Goal: Task Accomplishment & Management: Manage account settings

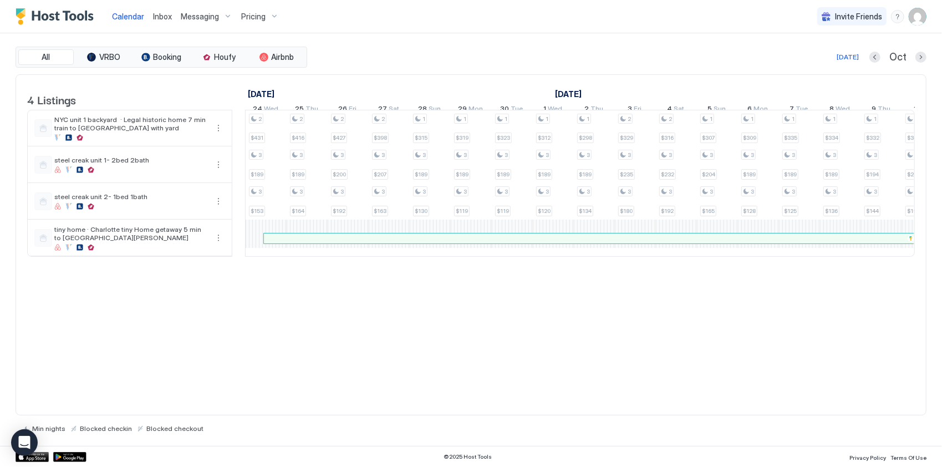
scroll to position [0, 1079]
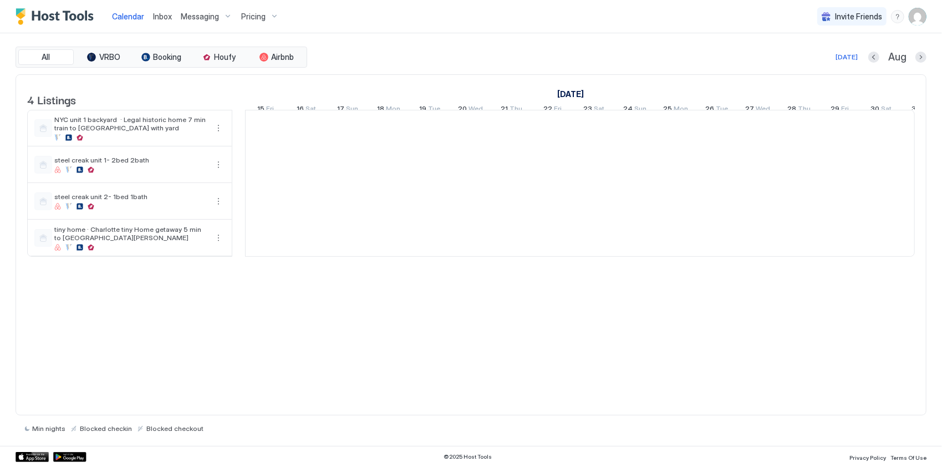
scroll to position [0, 616]
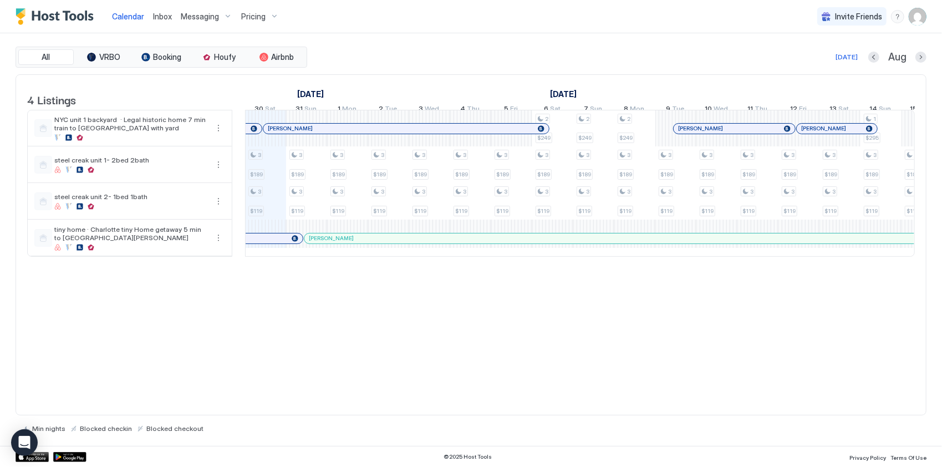
click at [916, 11] on img "User profile" at bounding box center [918, 17] width 18 height 18
click at [820, 58] on span "Settings" at bounding box center [818, 62] width 30 height 10
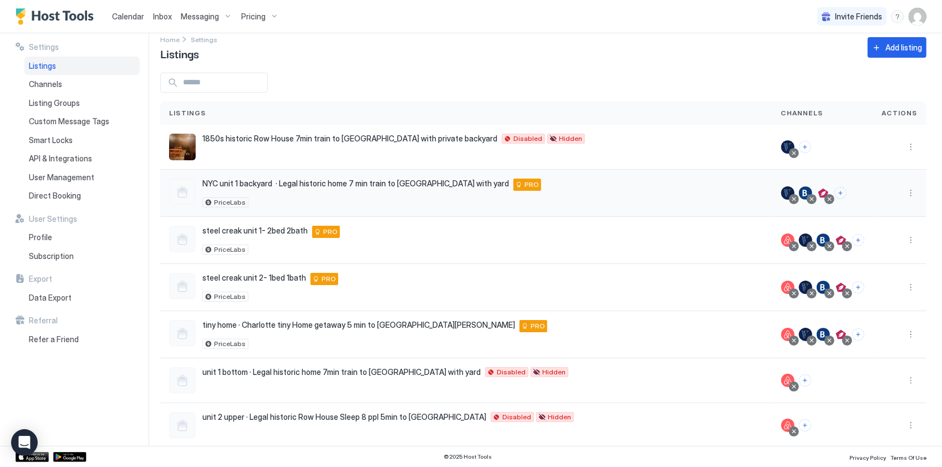
scroll to position [26, 0]
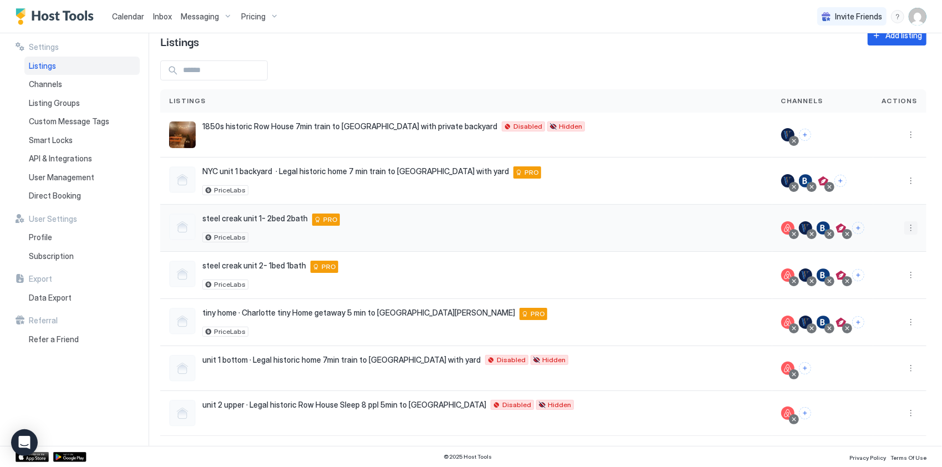
click at [905, 225] on button "More options" at bounding box center [911, 227] width 13 height 13
click at [872, 276] on span "Listing Settings" at bounding box center [878, 277] width 49 height 8
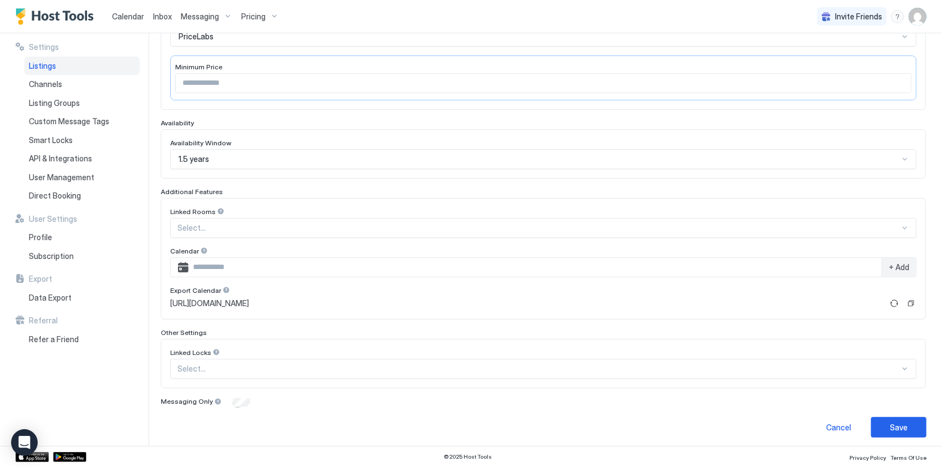
scroll to position [50, 0]
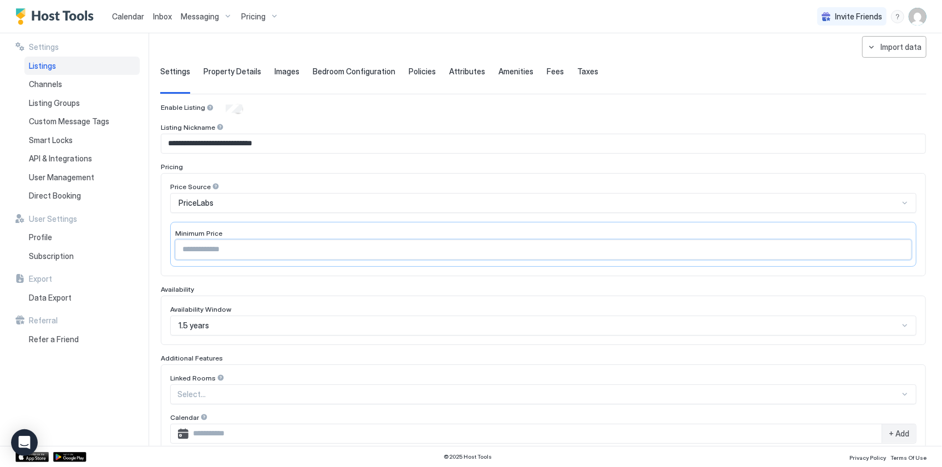
click at [273, 246] on input "***" at bounding box center [544, 249] width 736 height 19
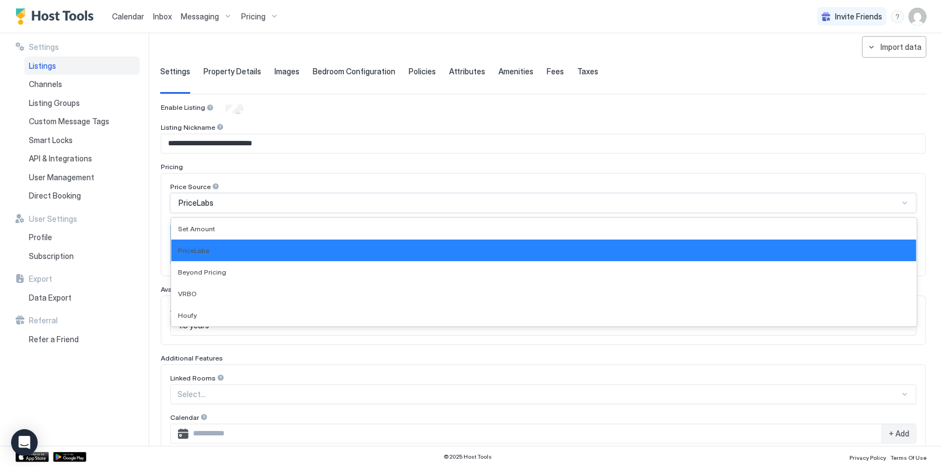
click at [281, 201] on div "PriceLabs" at bounding box center [539, 203] width 721 height 10
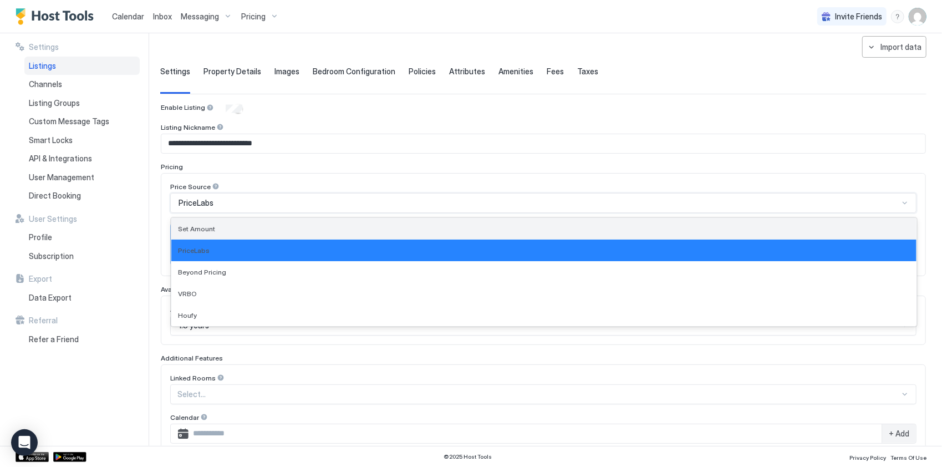
click at [246, 226] on div "Set Amount" at bounding box center [544, 229] width 732 height 8
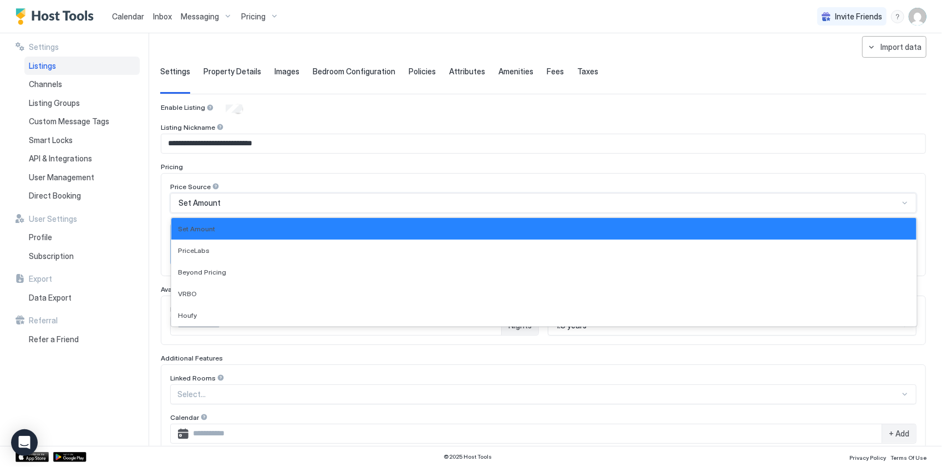
click at [265, 194] on div "Set Amount" at bounding box center [543, 203] width 747 height 20
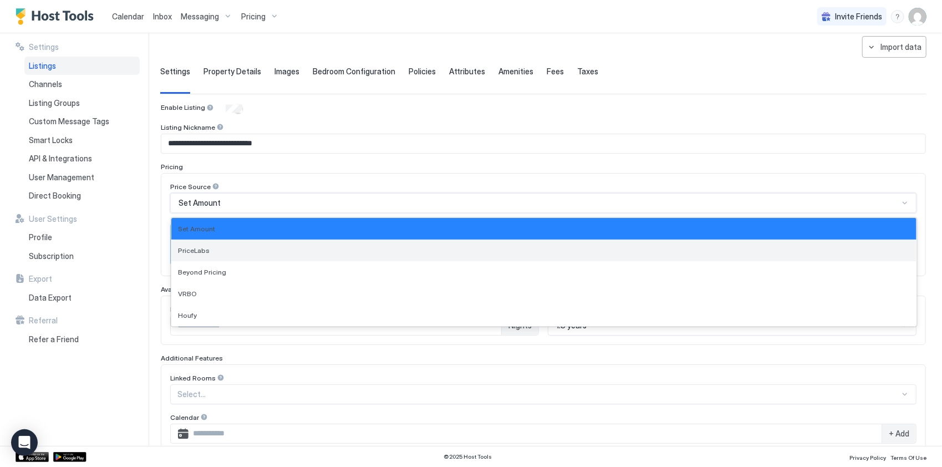
click at [240, 246] on div "PriceLabs" at bounding box center [544, 250] width 732 height 8
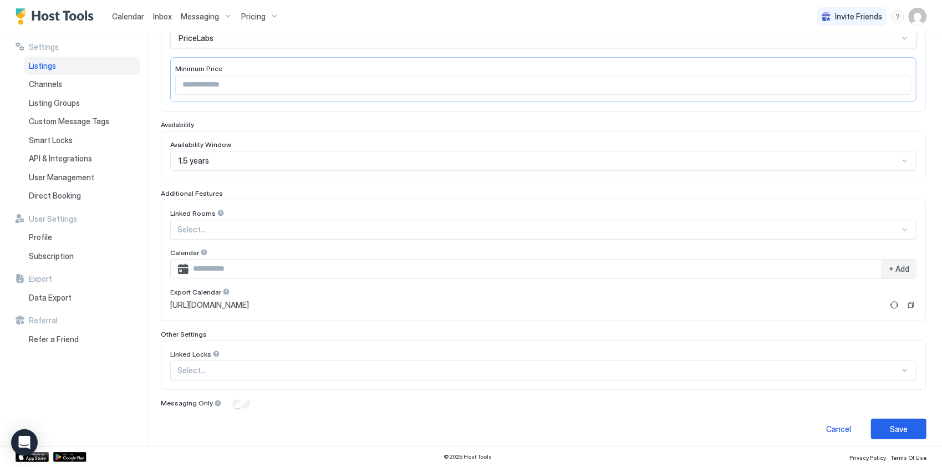
scroll to position [216, 0]
click at [873, 425] on button "Save" at bounding box center [898, 427] width 55 height 21
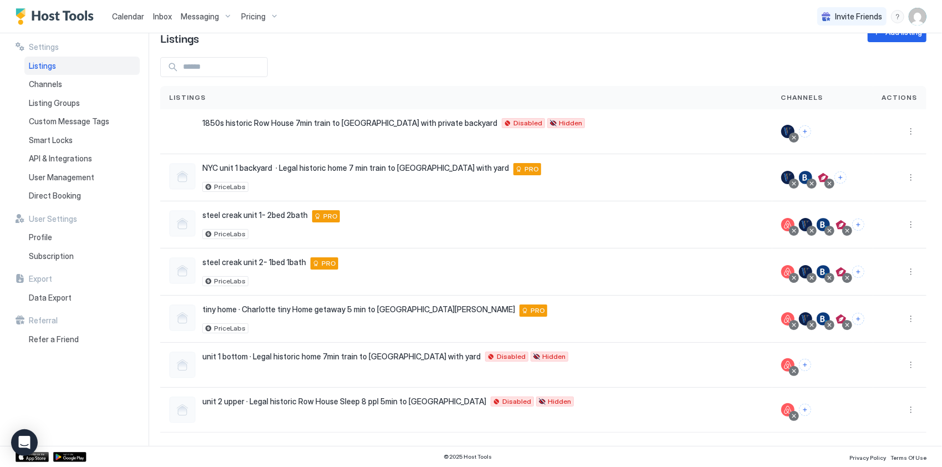
scroll to position [26, 0]
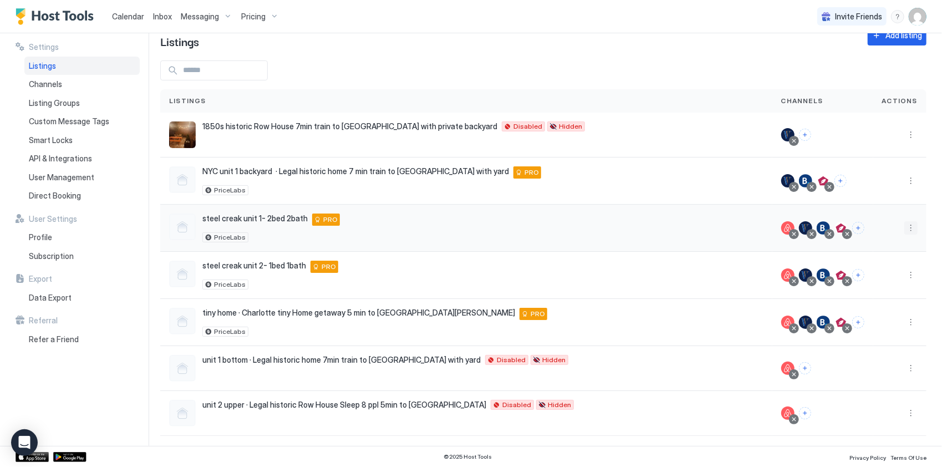
click at [905, 225] on button "More options" at bounding box center [911, 227] width 13 height 13
click at [870, 273] on span "Listing Settings" at bounding box center [878, 277] width 49 height 8
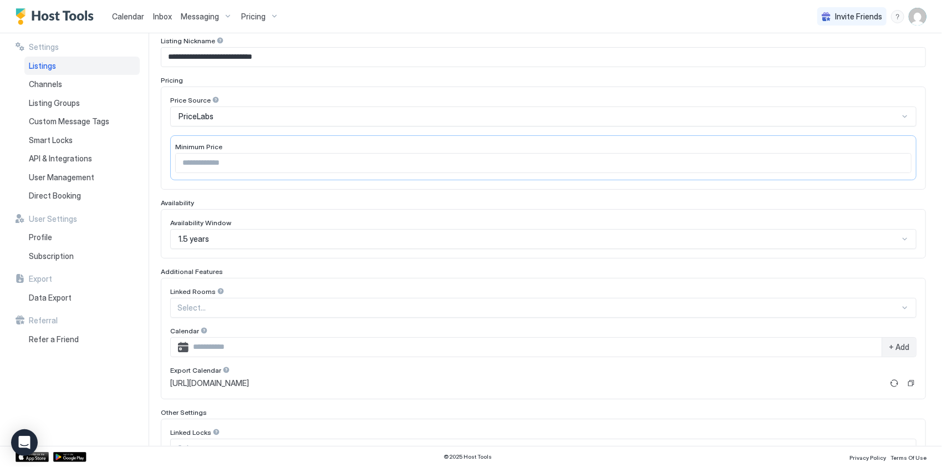
scroll to position [26, 0]
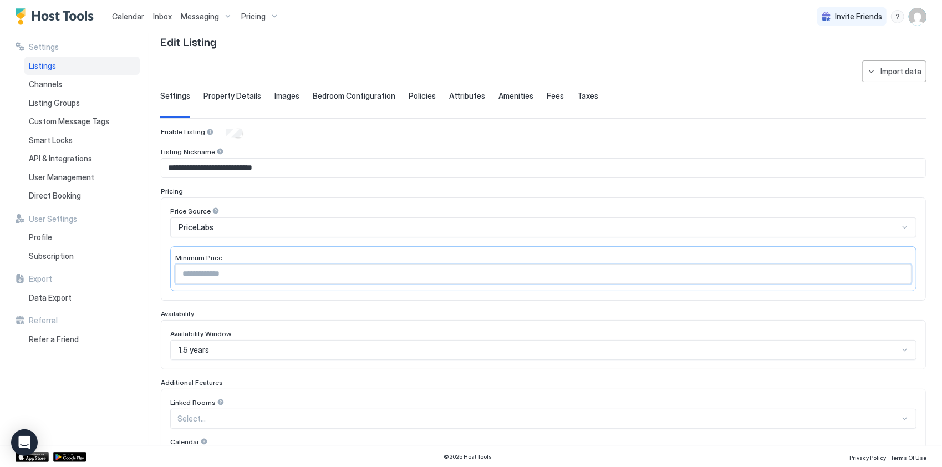
click at [237, 281] on input "***" at bounding box center [544, 274] width 736 height 19
type input "***"
click at [892, 271] on input "***" at bounding box center [544, 274] width 736 height 19
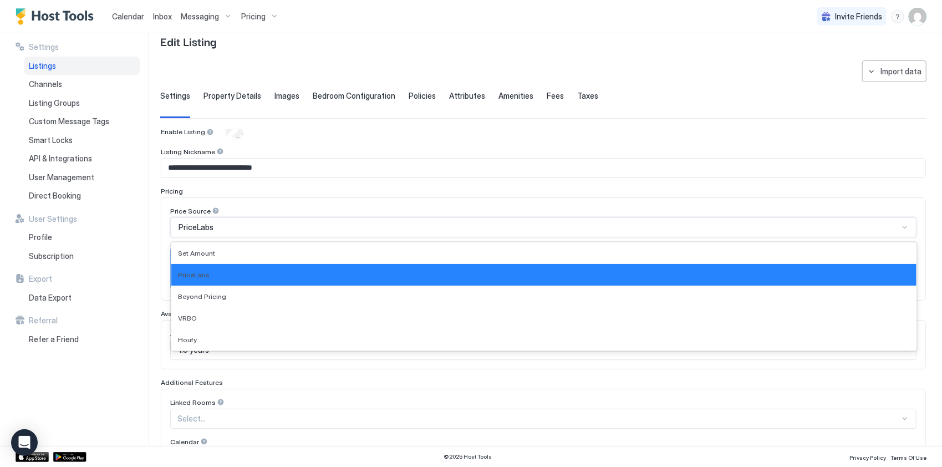
click at [435, 229] on div "PriceLabs" at bounding box center [539, 227] width 721 height 10
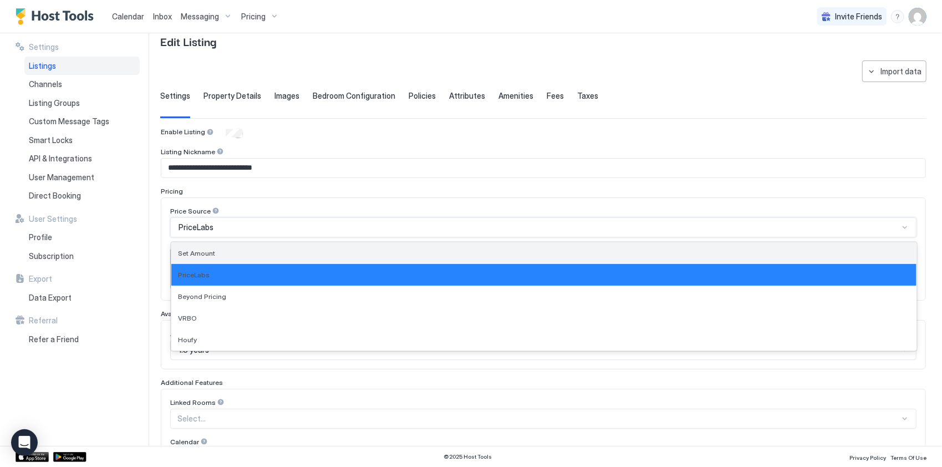
click at [276, 245] on div "Set Amount" at bounding box center [543, 253] width 745 height 22
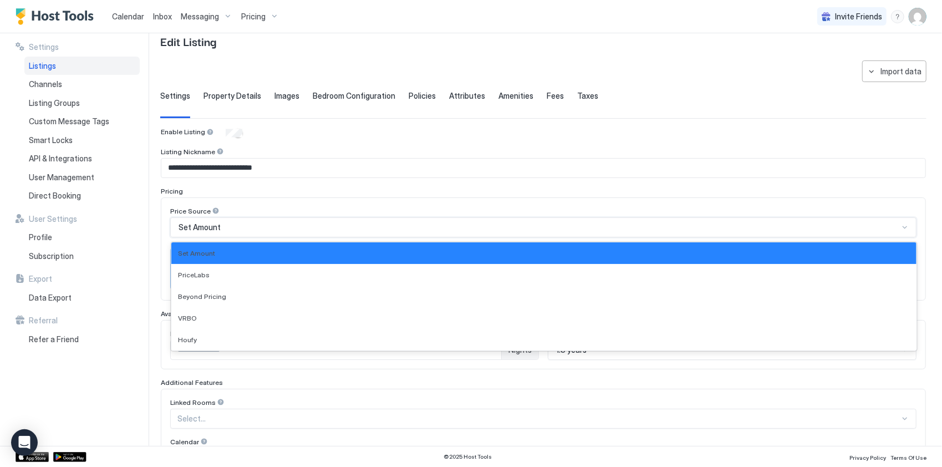
click at [264, 229] on div "Set Amount" at bounding box center [539, 227] width 721 height 10
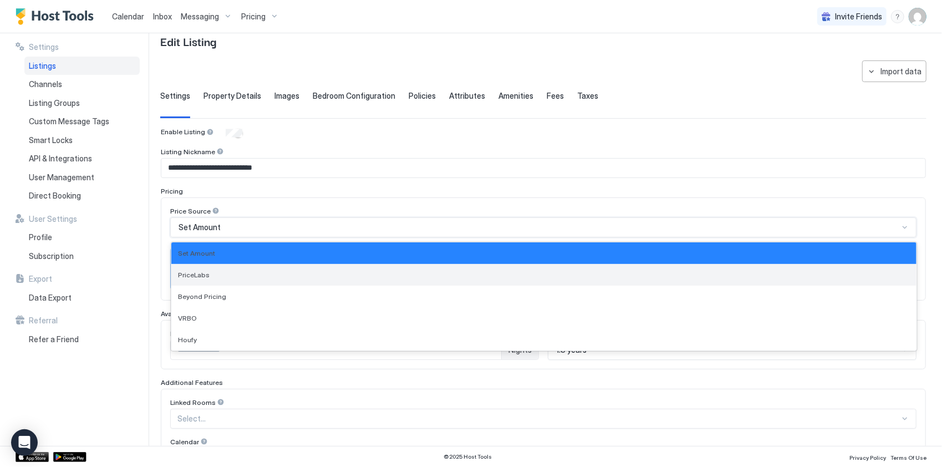
click at [250, 272] on div "PriceLabs" at bounding box center [544, 275] width 732 height 8
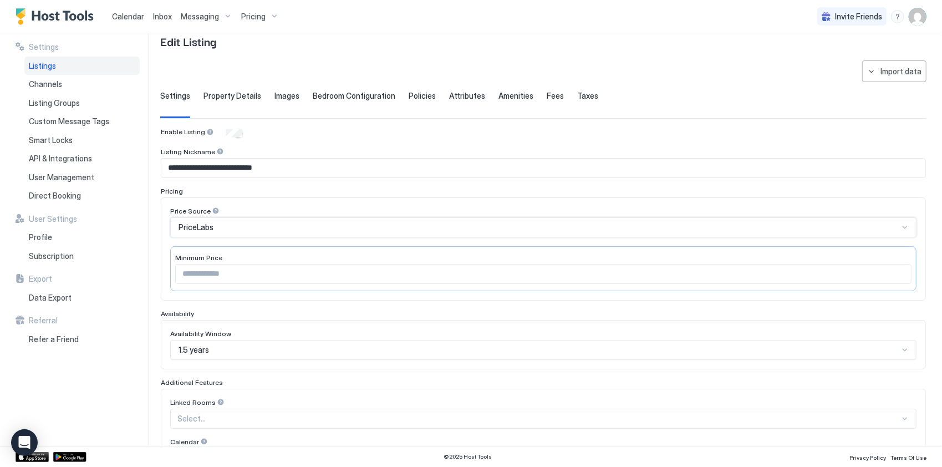
click at [250, 230] on div "PriceLabs" at bounding box center [539, 227] width 721 height 10
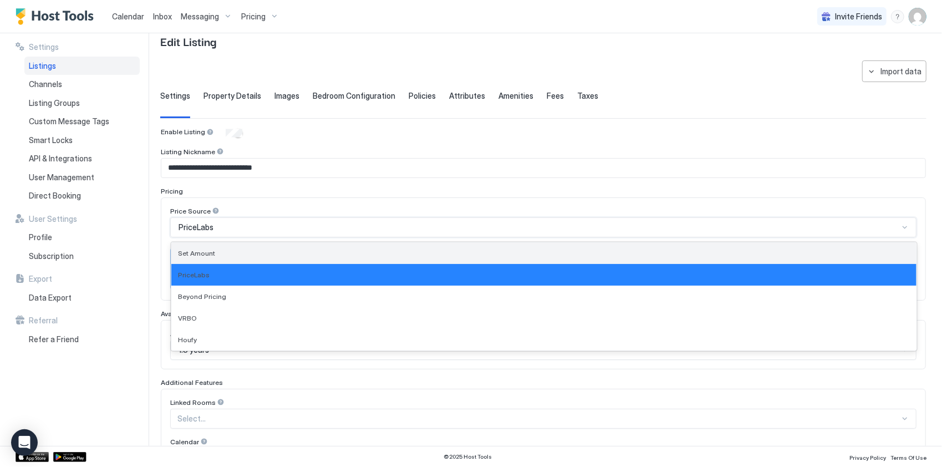
click at [241, 251] on div "Set Amount" at bounding box center [544, 253] width 732 height 8
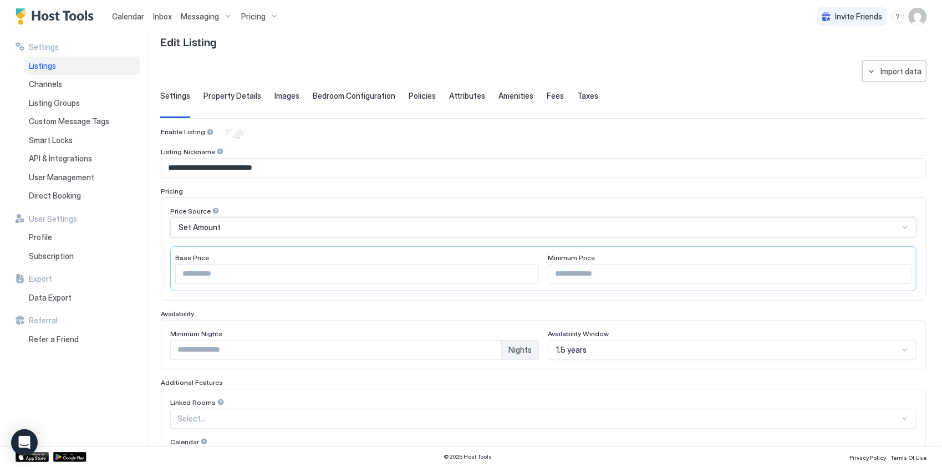
click at [302, 234] on div "Set Amount" at bounding box center [543, 227] width 747 height 20
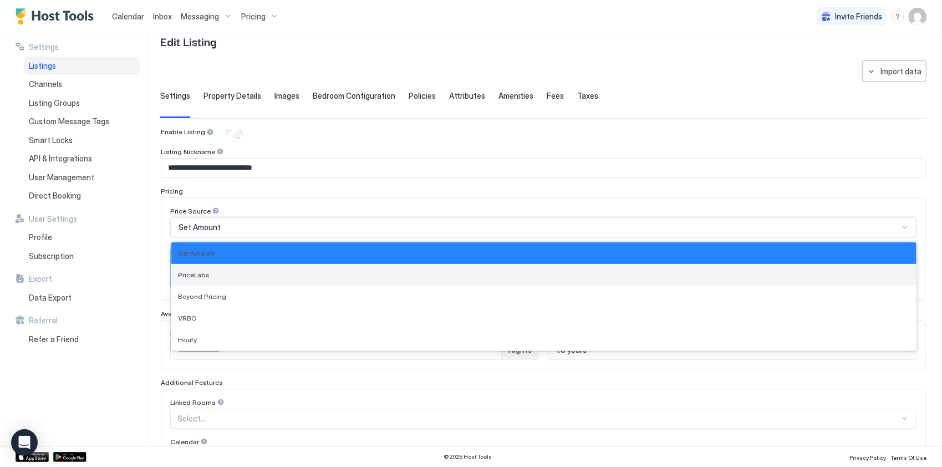
click at [273, 268] on div "PriceLabs" at bounding box center [543, 275] width 745 height 22
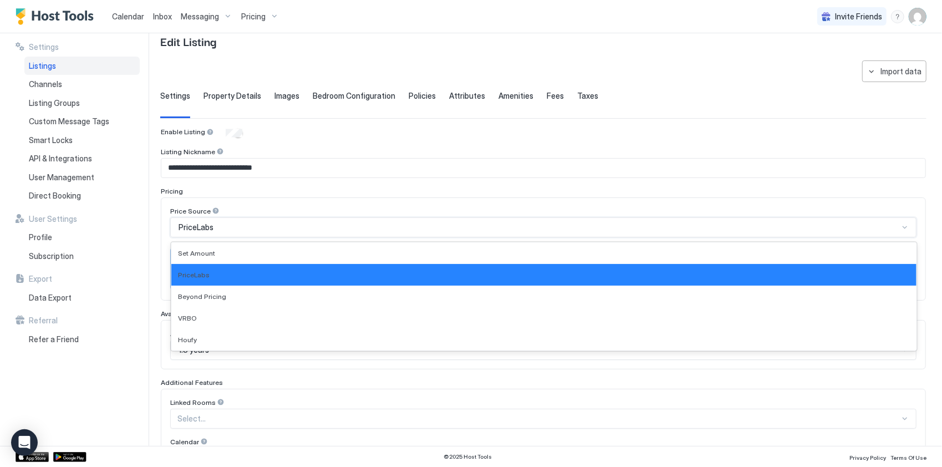
click at [251, 219] on div "PriceLabs" at bounding box center [543, 227] width 747 height 20
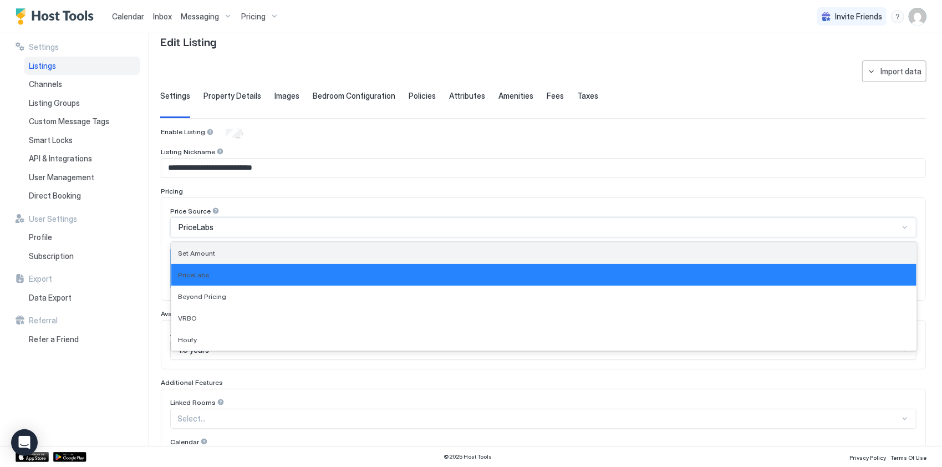
click at [248, 253] on div "Set Amount" at bounding box center [544, 253] width 732 height 8
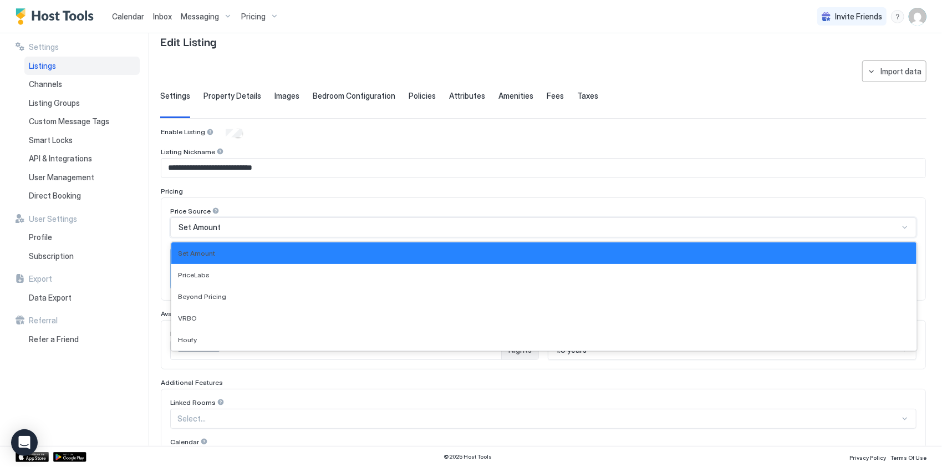
click at [265, 224] on div "Set Amount" at bounding box center [539, 227] width 721 height 10
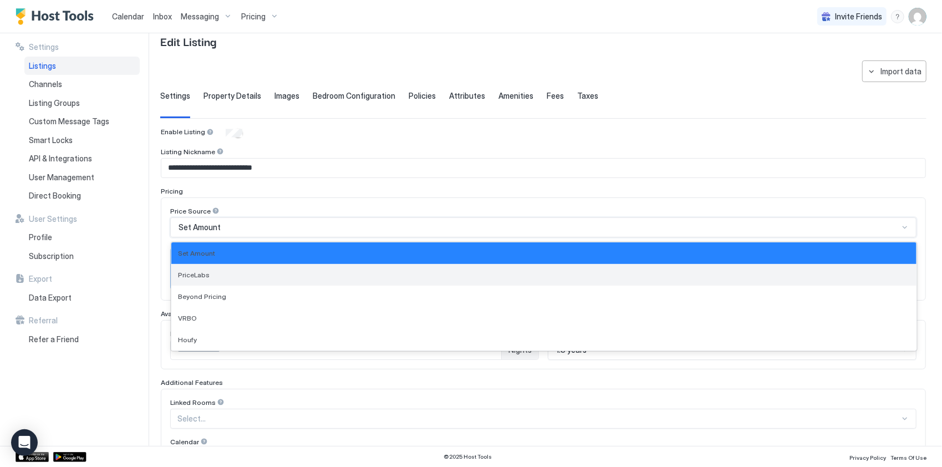
click at [246, 266] on div "PriceLabs" at bounding box center [543, 275] width 745 height 22
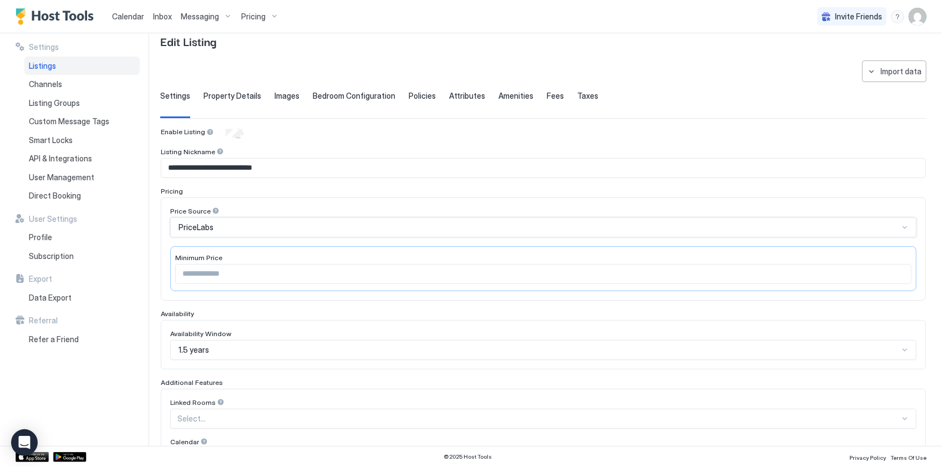
click at [293, 277] on input "***" at bounding box center [544, 274] width 736 height 19
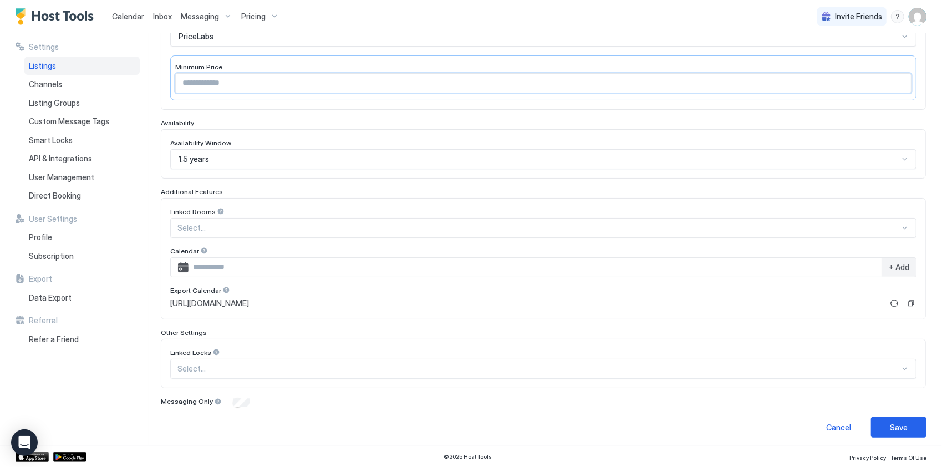
scroll to position [0, 0]
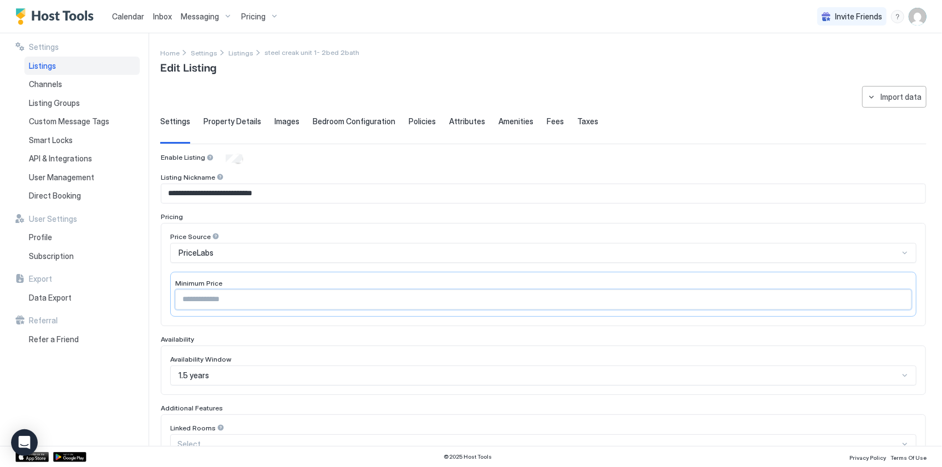
click at [200, 301] on input "***" at bounding box center [544, 299] width 736 height 19
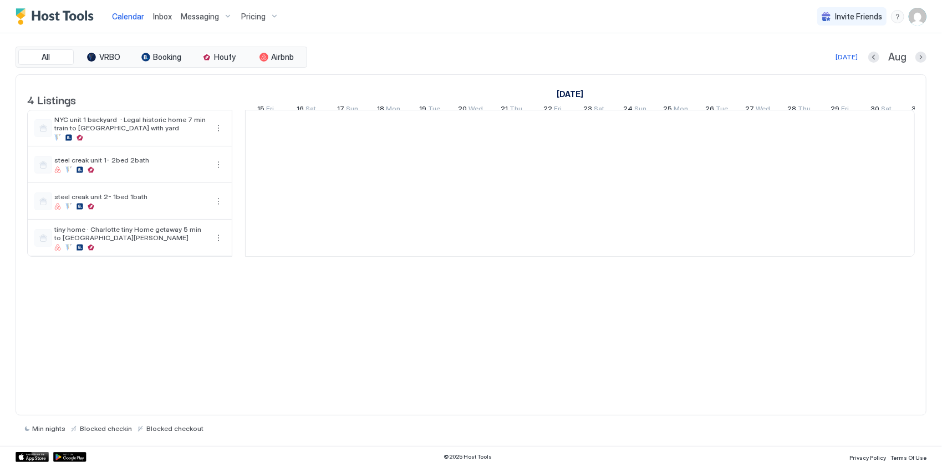
scroll to position [0, 616]
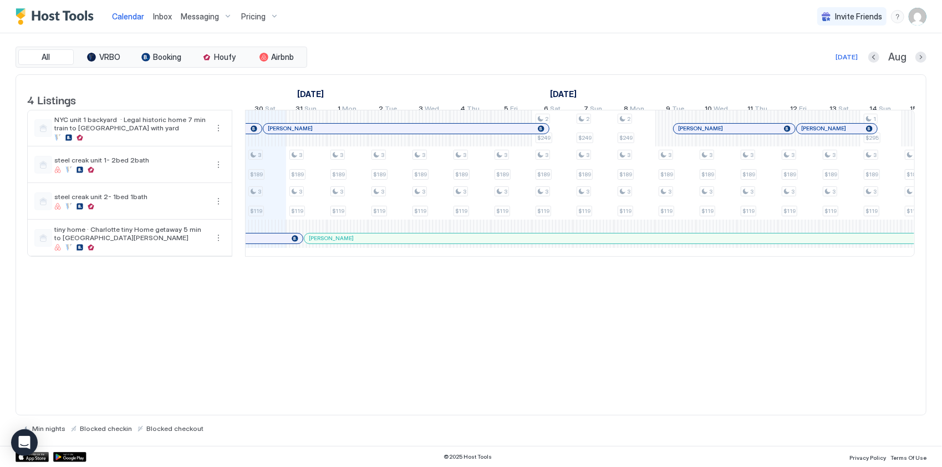
click at [923, 17] on img "User profile" at bounding box center [918, 17] width 18 height 18
click at [833, 66] on div "Settings" at bounding box center [855, 62] width 141 height 19
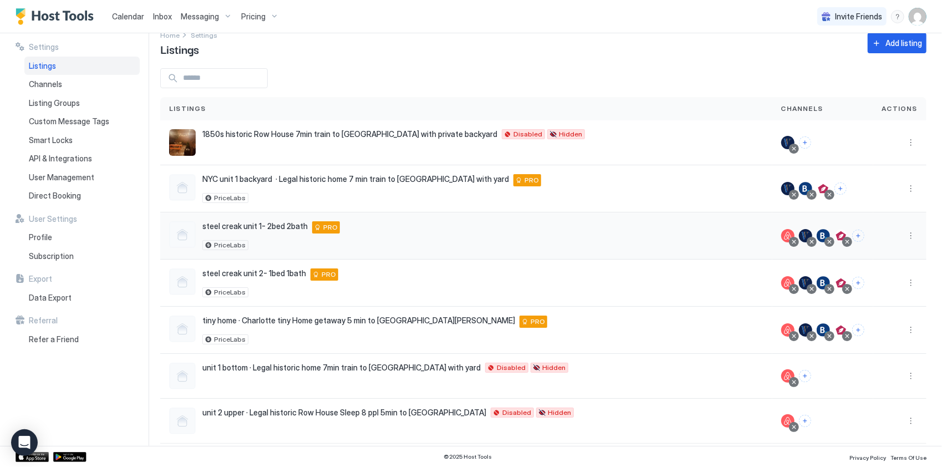
scroll to position [26, 0]
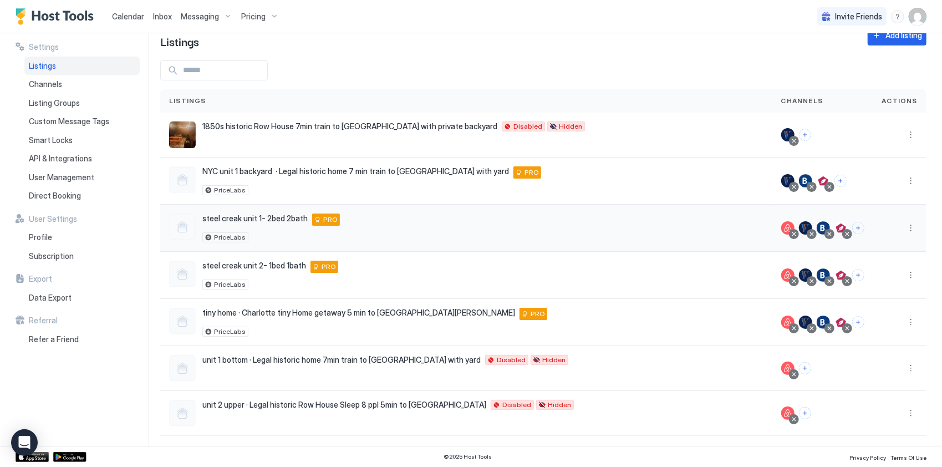
click at [913, 226] on div at bounding box center [900, 228] width 53 height 47
click at [905, 226] on button "More options" at bounding box center [911, 227] width 13 height 13
click at [887, 258] on div "Pricing" at bounding box center [875, 260] width 76 height 18
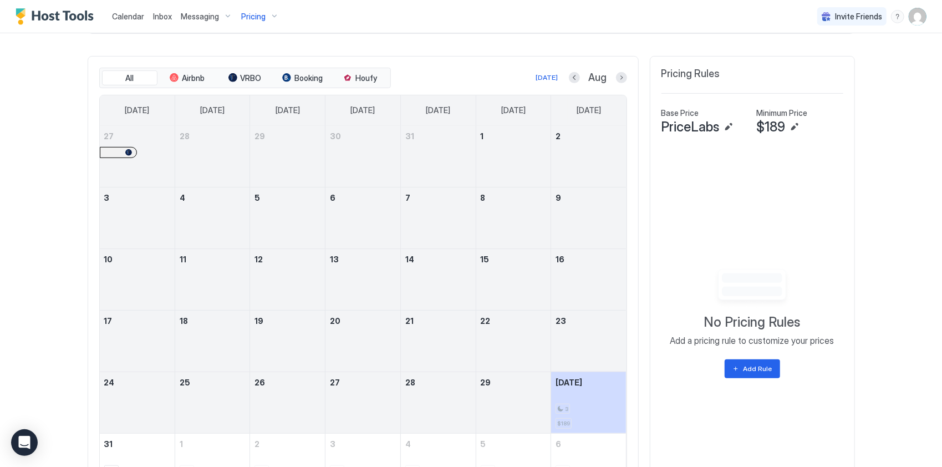
scroll to position [333, 0]
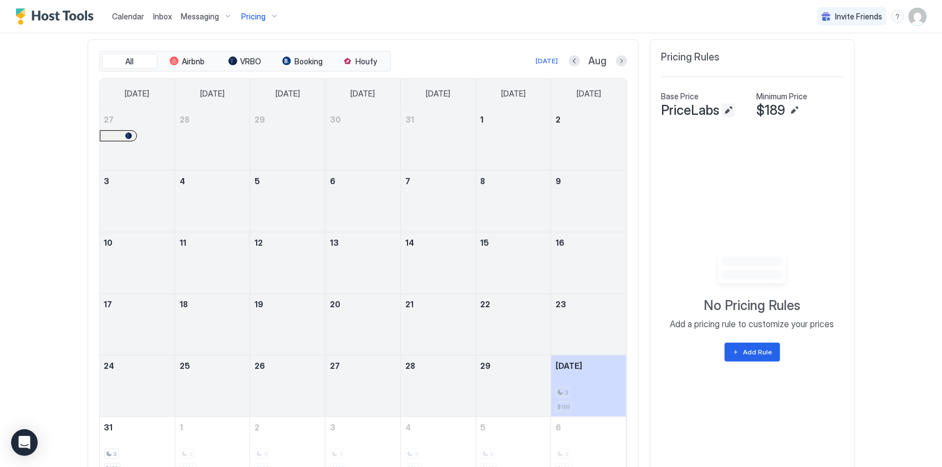
click at [724, 117] on button "Edit" at bounding box center [728, 110] width 13 height 13
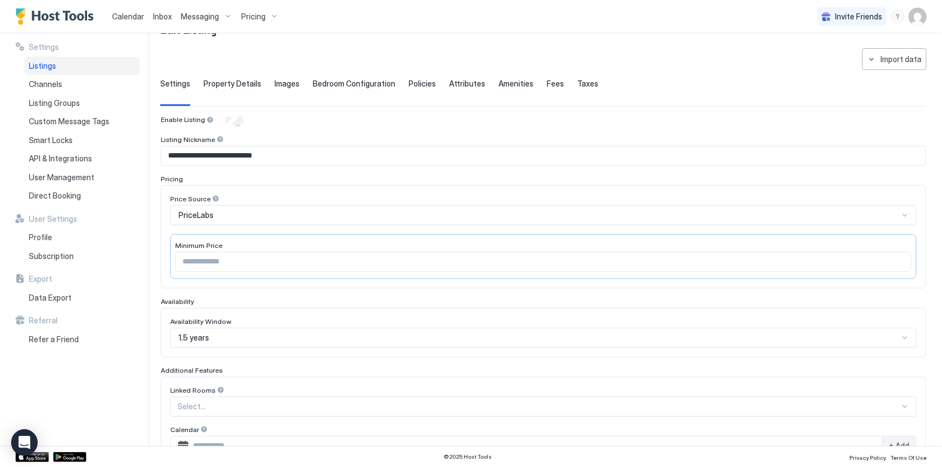
scroll to position [55, 0]
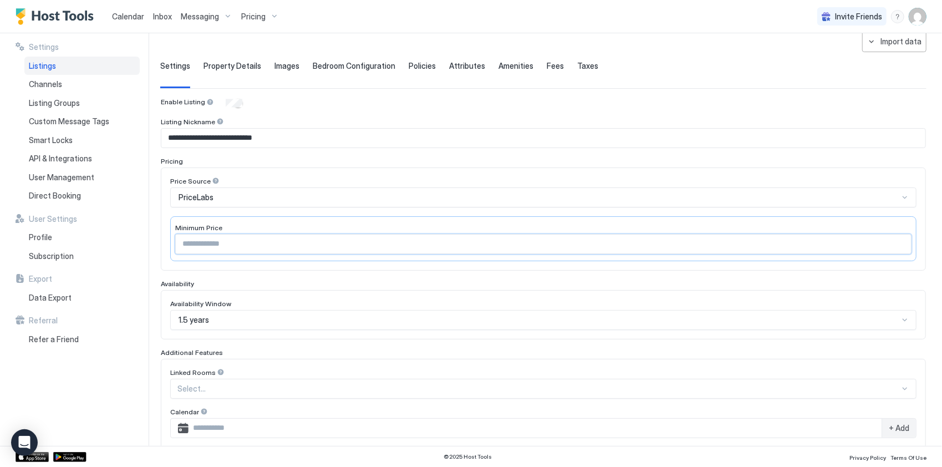
click at [234, 246] on input "***" at bounding box center [544, 244] width 736 height 19
click at [240, 241] on input "***" at bounding box center [544, 244] width 736 height 19
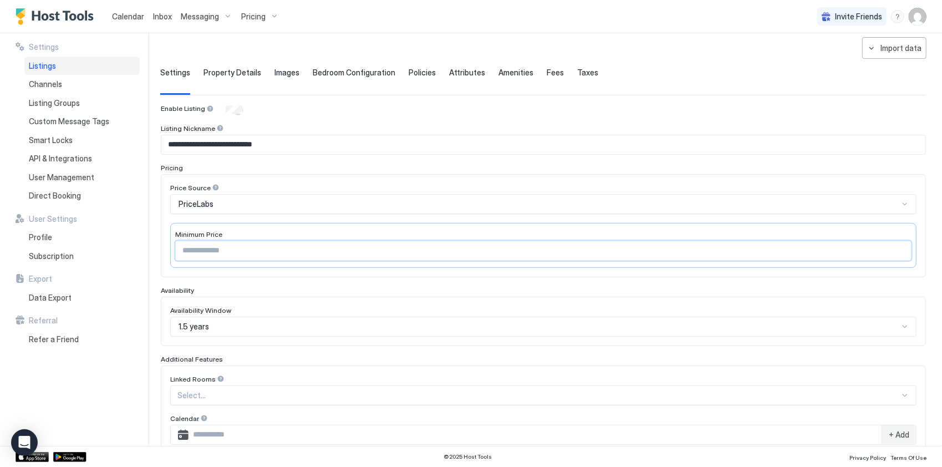
scroll to position [0, 0]
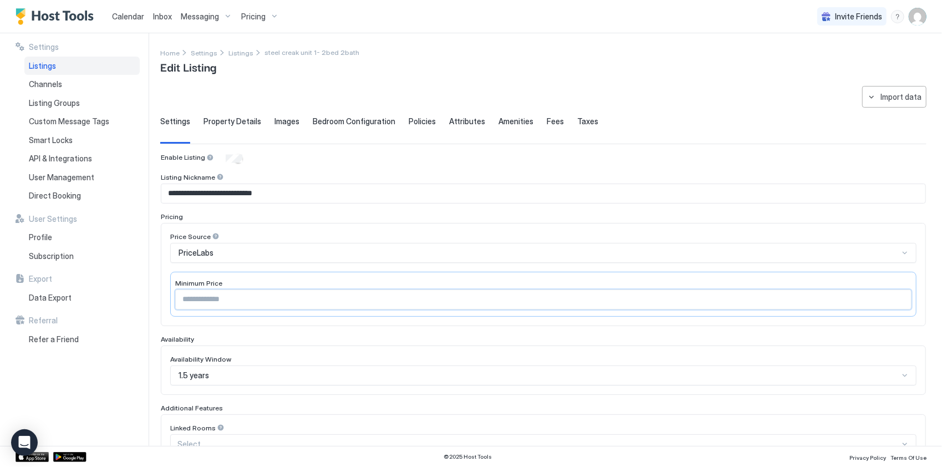
type input "***"
click at [231, 254] on div "PriceLabs" at bounding box center [539, 253] width 721 height 10
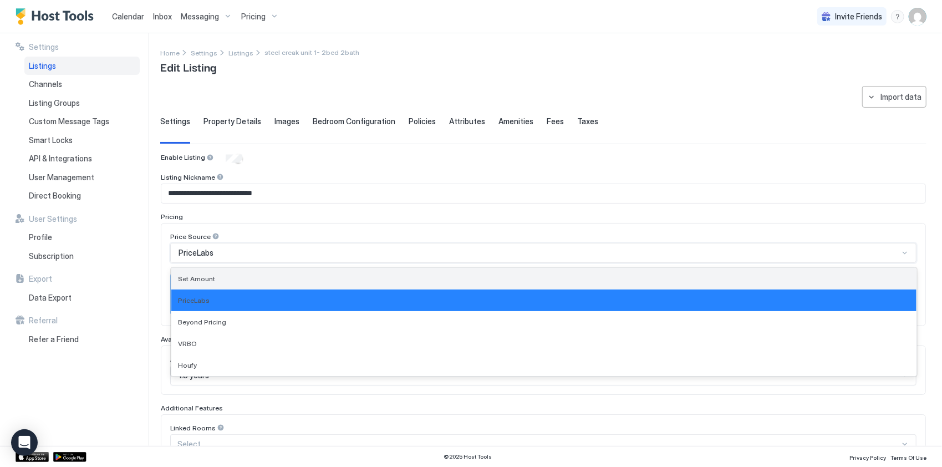
click at [223, 278] on div "Set Amount" at bounding box center [544, 279] width 732 height 8
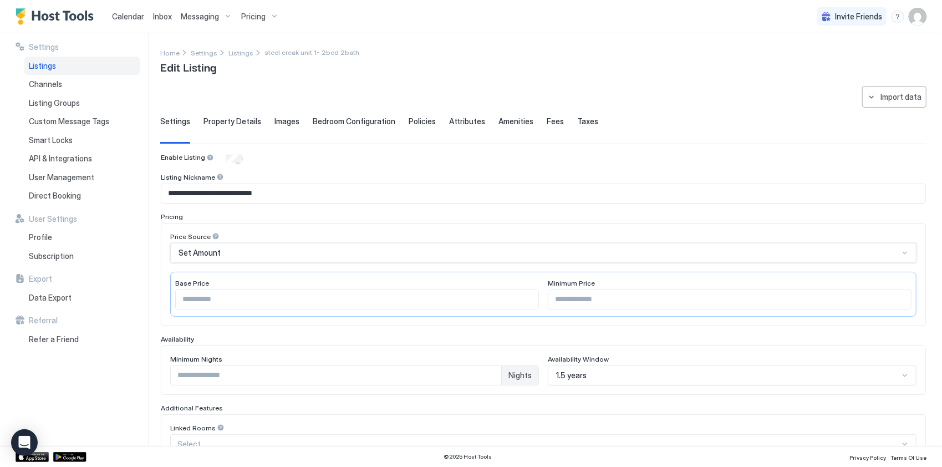
click at [268, 250] on div "Set Amount" at bounding box center [539, 253] width 721 height 10
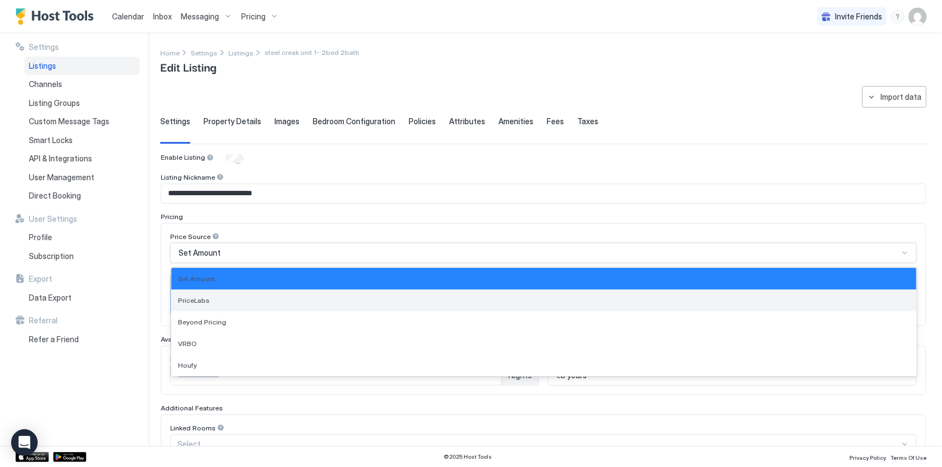
click at [248, 296] on div "PriceLabs" at bounding box center [544, 300] width 732 height 8
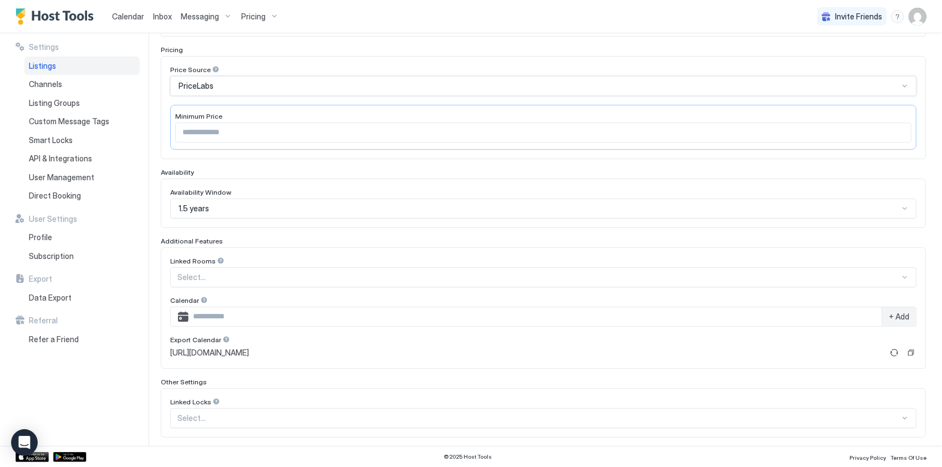
scroll to position [216, 0]
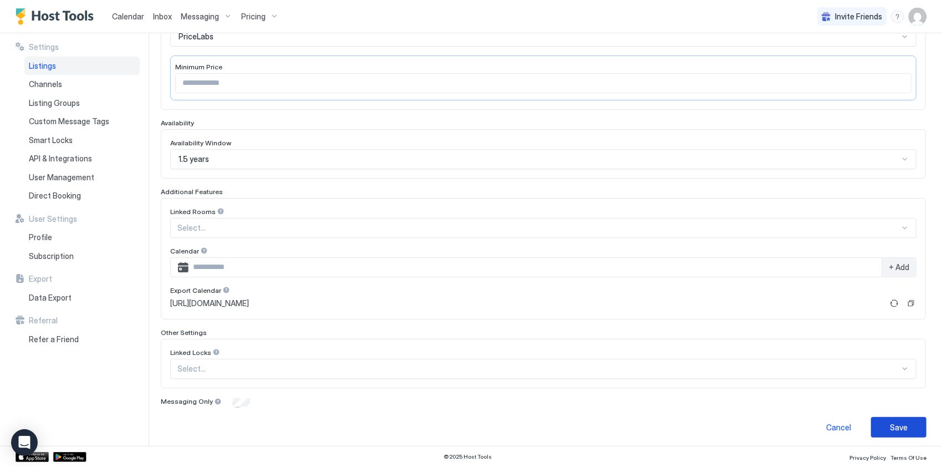
click at [878, 423] on button "Save" at bounding box center [898, 427] width 55 height 21
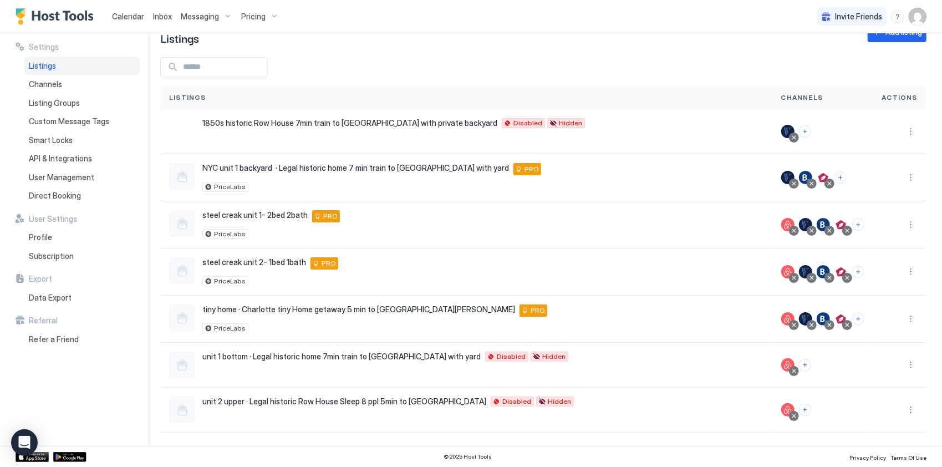
scroll to position [26, 0]
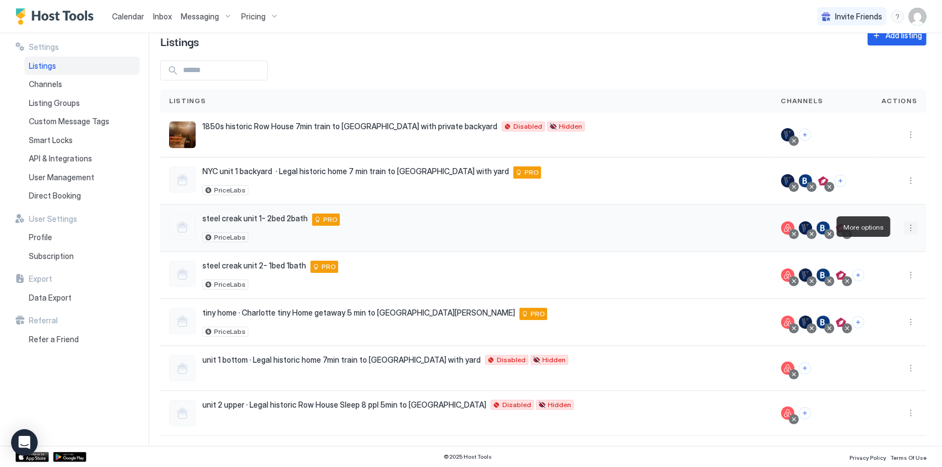
click at [907, 230] on button "More options" at bounding box center [911, 227] width 13 height 13
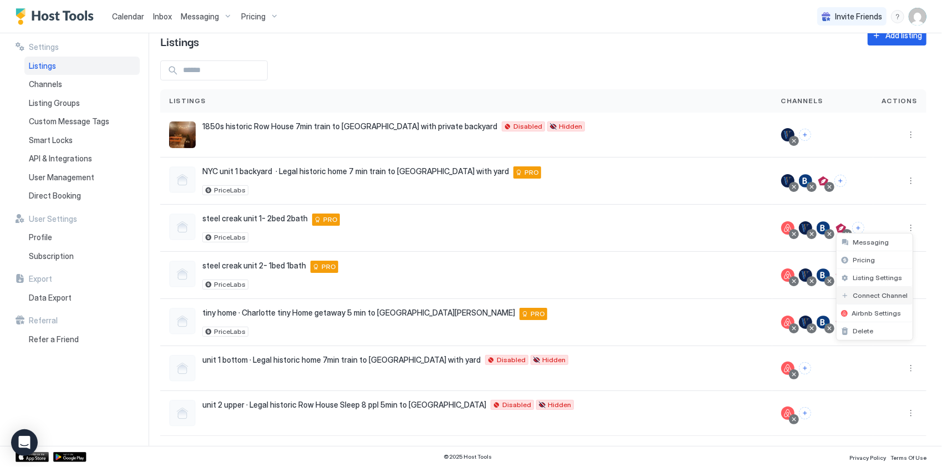
click at [884, 300] on div "Connect Channel" at bounding box center [875, 296] width 76 height 18
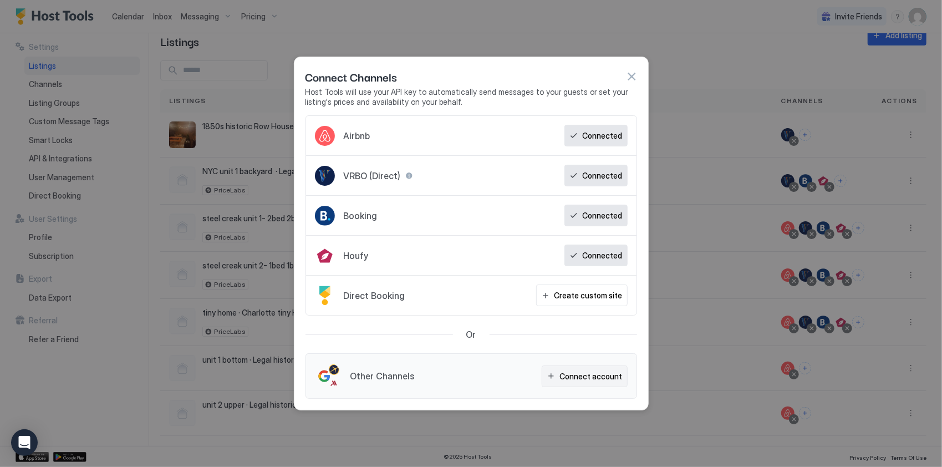
click at [597, 371] on div "Connect account" at bounding box center [591, 377] width 63 height 12
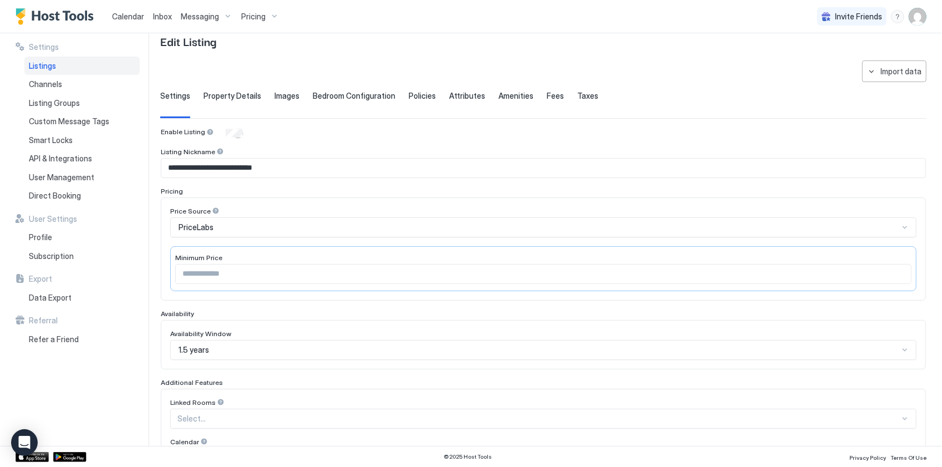
type input "***"
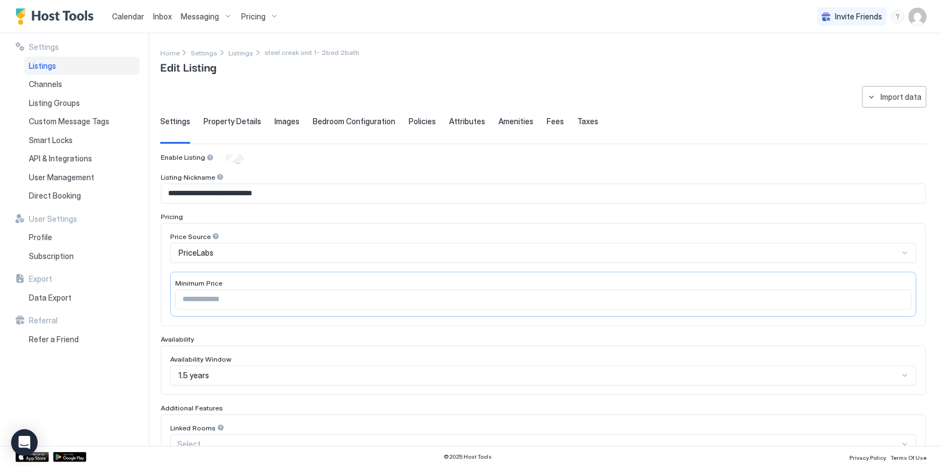
click at [231, 122] on span "Property Details" at bounding box center [233, 121] width 58 height 10
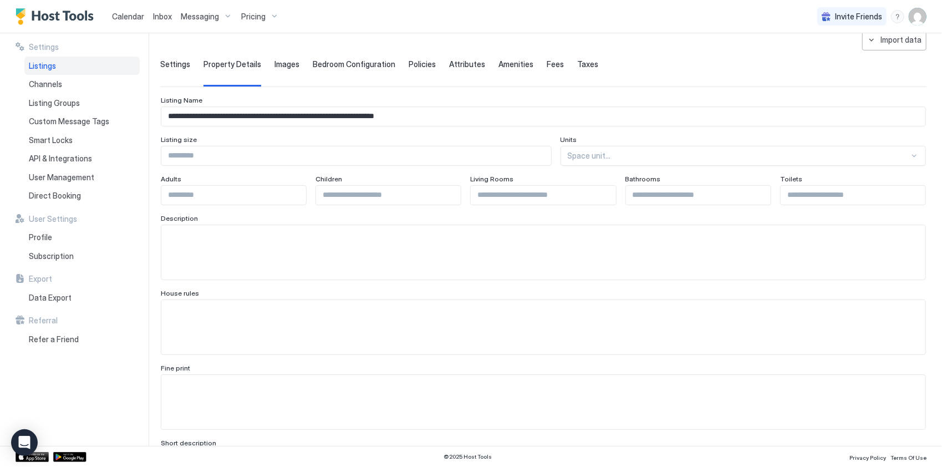
scroll to position [55, 0]
click at [34, 85] on span "Channels" at bounding box center [45, 84] width 33 height 10
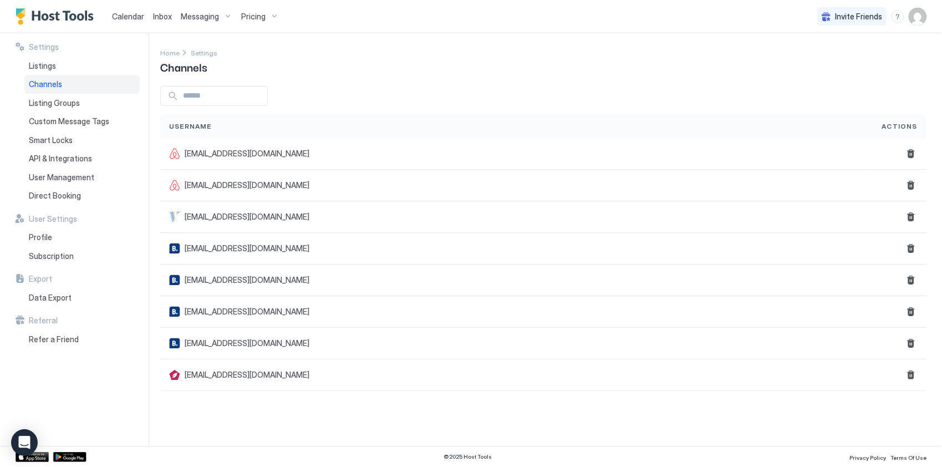
click at [253, 88] on input "Input Field" at bounding box center [223, 96] width 89 height 19
click at [80, 94] on div "Listing Groups" at bounding box center [81, 103] width 115 height 19
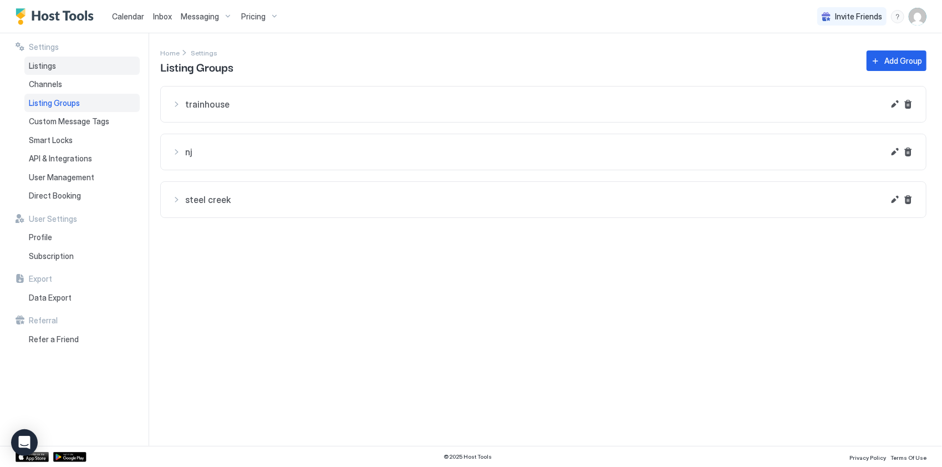
click at [47, 67] on span "Listings" at bounding box center [42, 66] width 27 height 10
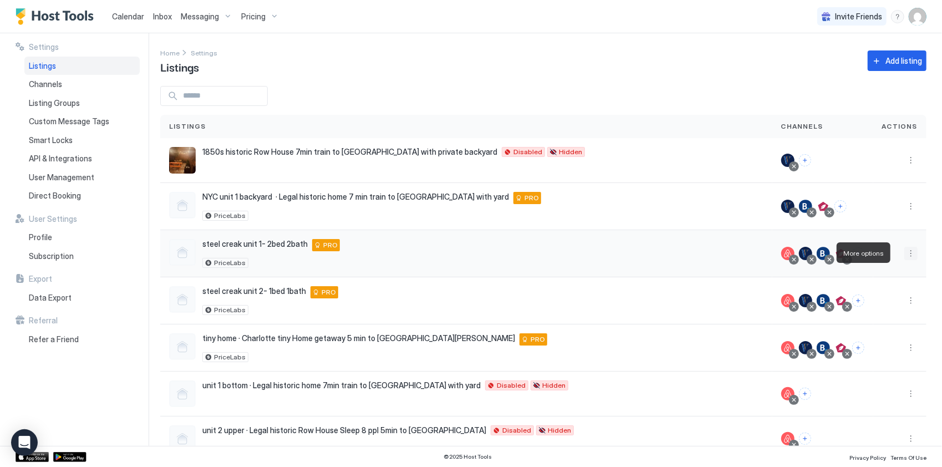
click at [905, 251] on button "More options" at bounding box center [911, 253] width 13 height 13
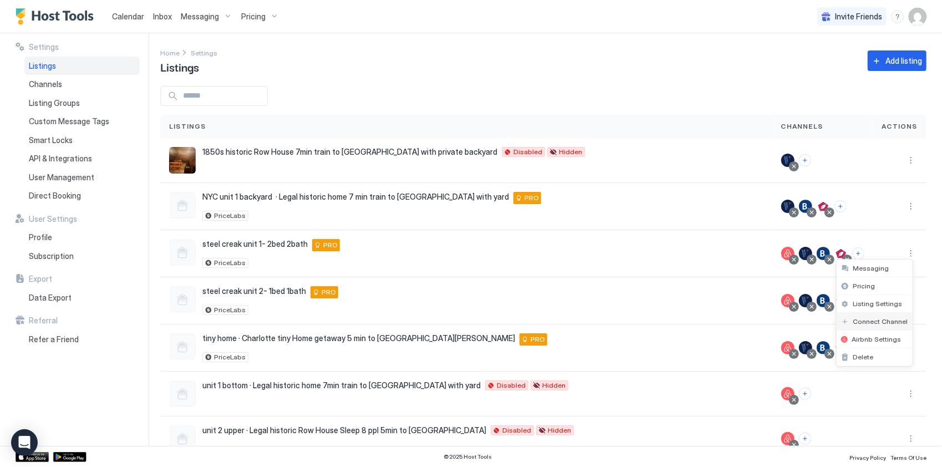
click at [878, 319] on span "Connect Channel" at bounding box center [881, 321] width 55 height 8
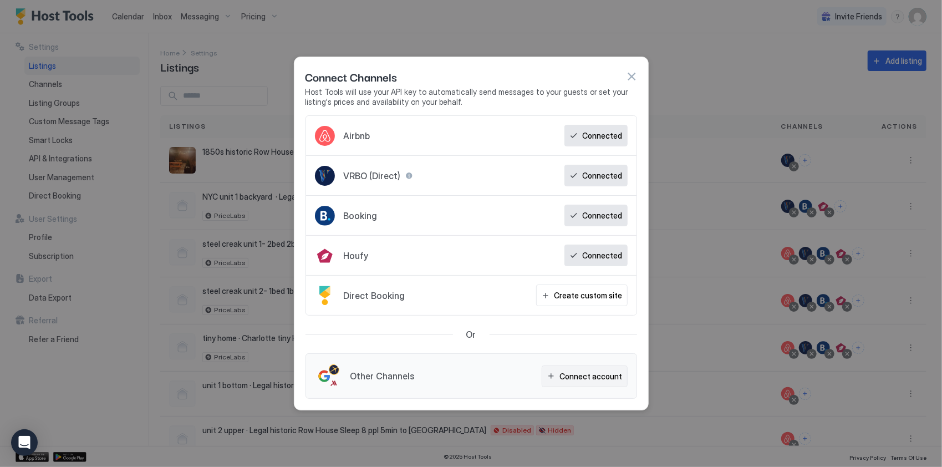
click at [579, 373] on div "Connect account" at bounding box center [591, 377] width 63 height 12
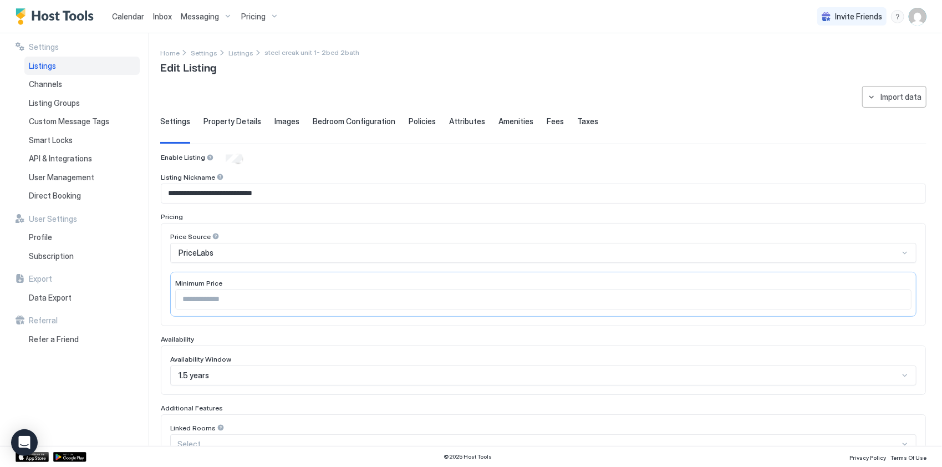
click at [212, 121] on span "Property Details" at bounding box center [233, 121] width 58 height 10
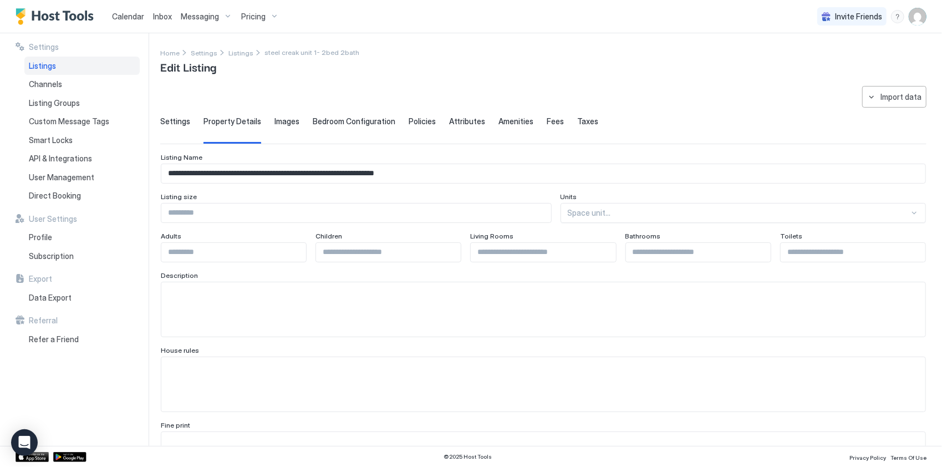
click at [291, 127] on div "Images" at bounding box center [287, 129] width 25 height 27
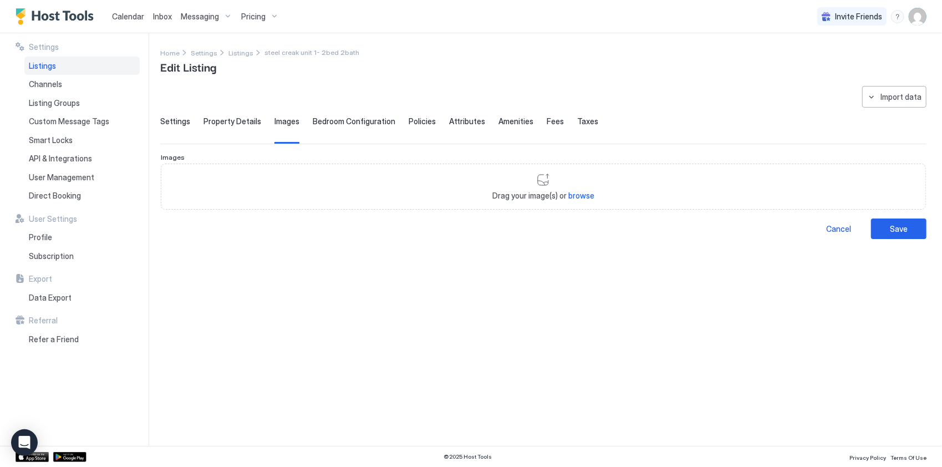
click at [344, 116] on span "Bedroom Configuration" at bounding box center [354, 121] width 83 height 10
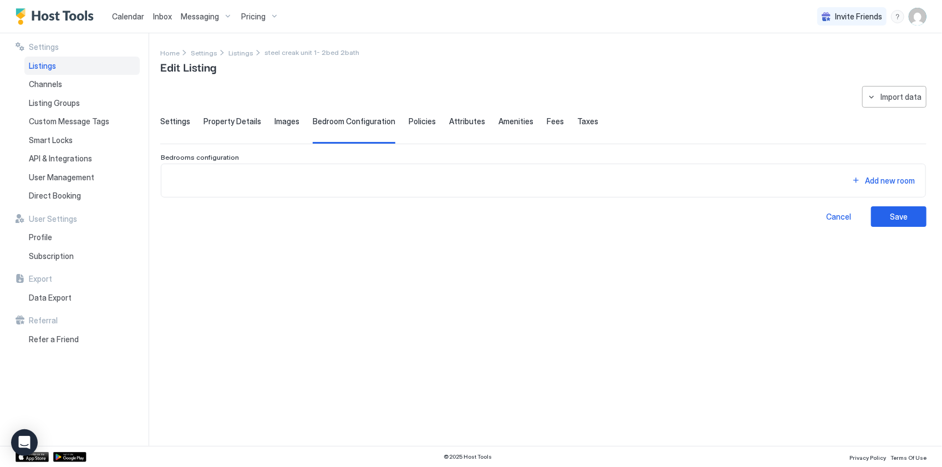
click at [414, 114] on div "**********" at bounding box center [543, 156] width 767 height 141
drag, startPoint x: 413, startPoint y: 121, endPoint x: 409, endPoint y: 127, distance: 6.8
click at [412, 123] on span "Policies" at bounding box center [422, 121] width 27 height 10
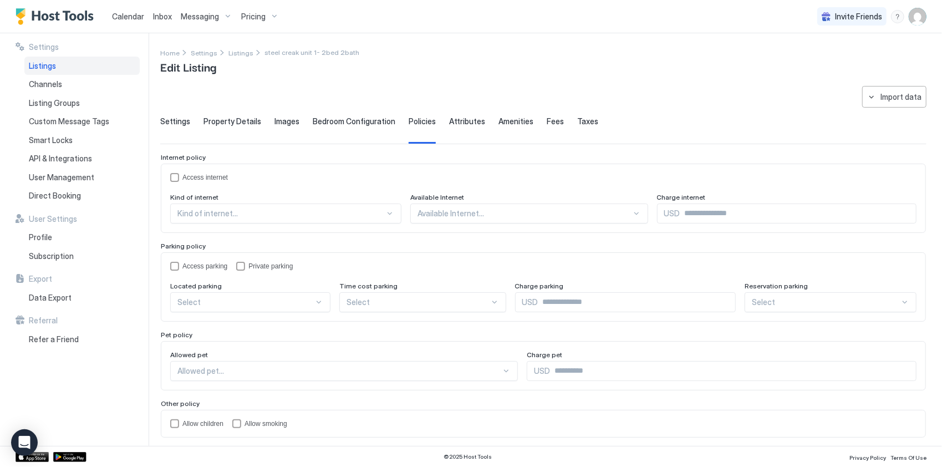
click at [459, 114] on div "**********" at bounding box center [543, 276] width 767 height 381
click at [452, 118] on span "Attributes" at bounding box center [467, 121] width 36 height 10
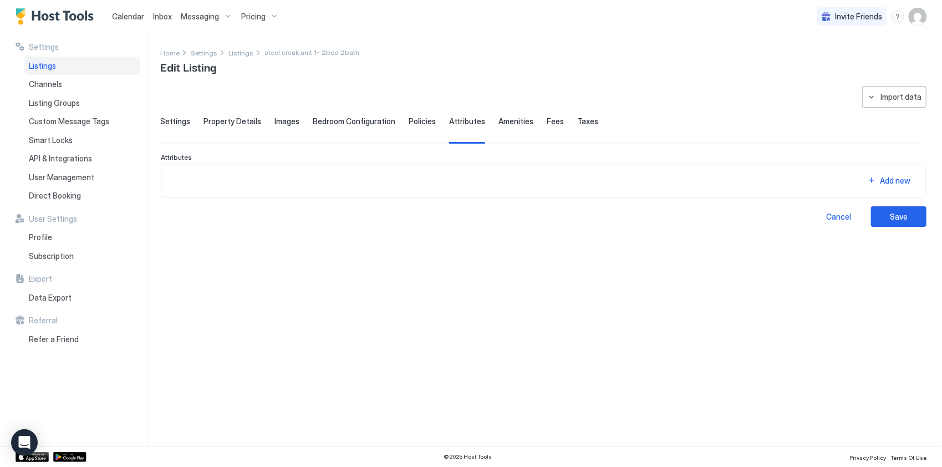
click at [486, 122] on div "Settings Property Details Images Bedroom Configuration Policies Attributes Amen…" at bounding box center [543, 129] width 767 height 27
click at [511, 123] on div "Amenities" at bounding box center [516, 129] width 35 height 27
click at [547, 129] on div "Fees" at bounding box center [555, 129] width 17 height 27
click at [577, 121] on span "Taxes" at bounding box center [587, 121] width 21 height 10
click at [70, 108] on div "Listing Groups" at bounding box center [81, 103] width 115 height 19
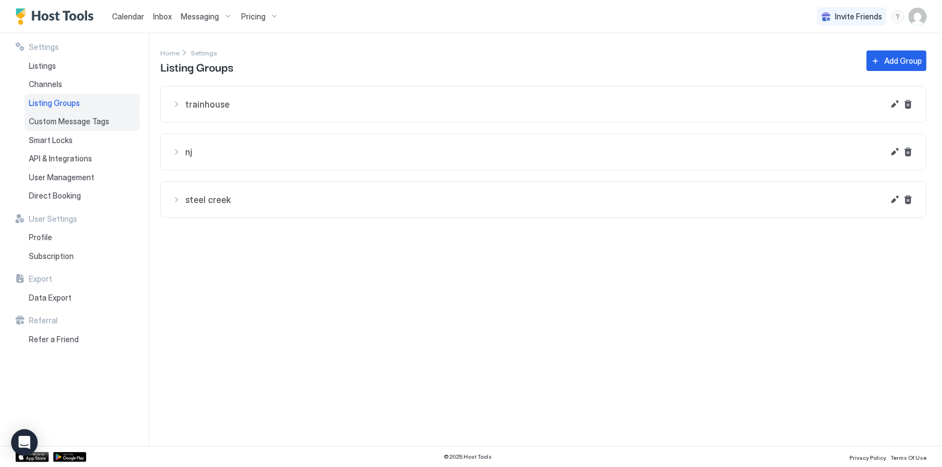
click at [91, 122] on span "Custom Message Tags" at bounding box center [69, 121] width 80 height 10
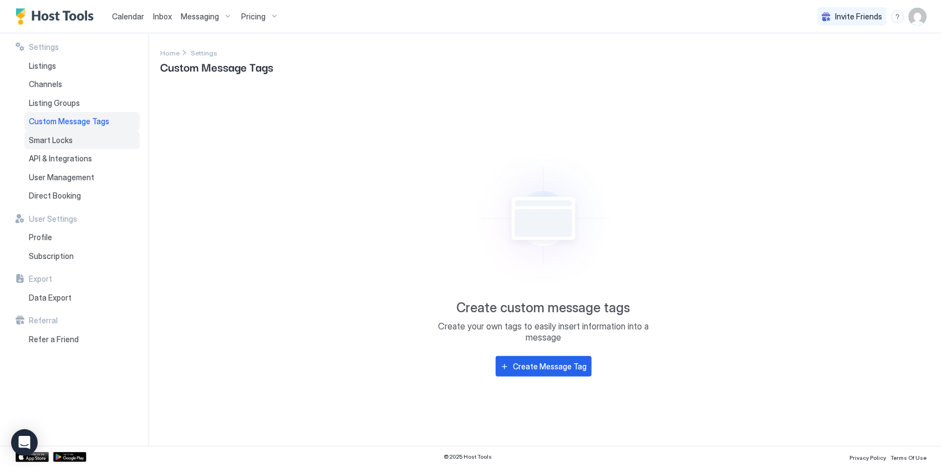
click at [47, 136] on span "Smart Locks" at bounding box center [51, 140] width 44 height 10
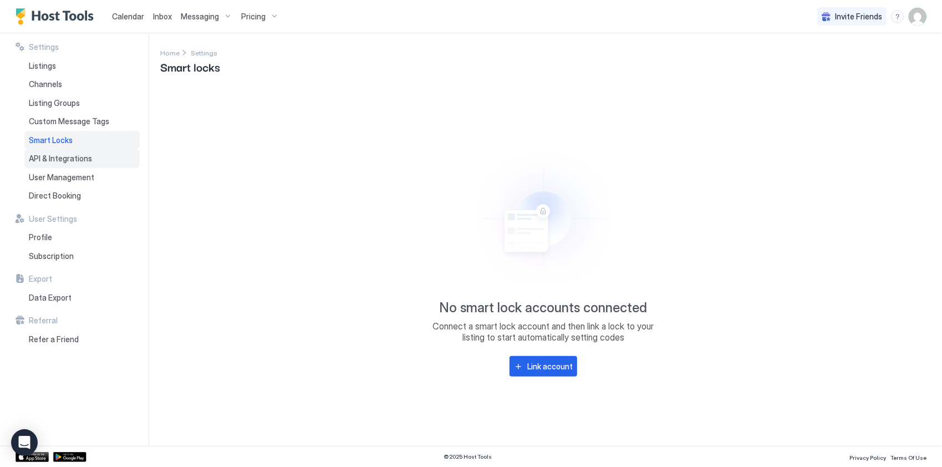
click at [59, 157] on span "API & Integrations" at bounding box center [60, 159] width 63 height 10
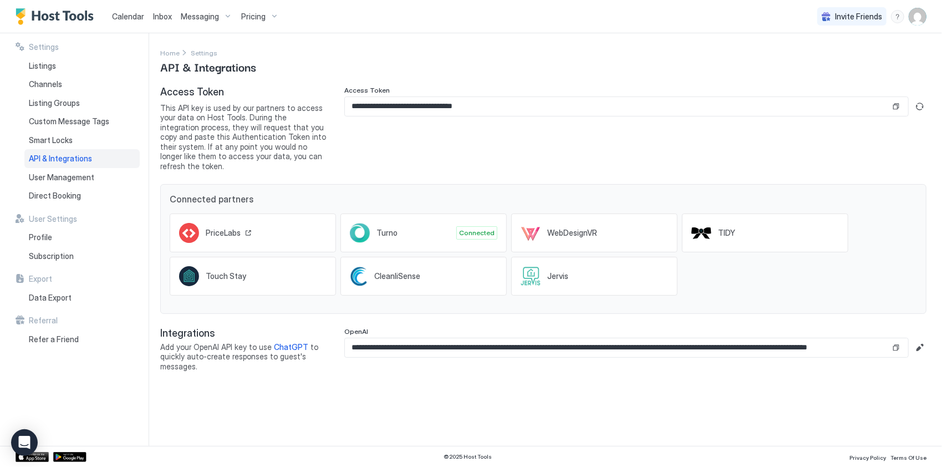
click at [290, 214] on div "PriceLabs" at bounding box center [253, 233] width 166 height 39
click at [601, 228] on div "WebDesignVR" at bounding box center [577, 233] width 61 height 10
click at [738, 230] on div "TIDY" at bounding box center [765, 233] width 166 height 39
click at [219, 271] on div "Touch Stay" at bounding box center [218, 276] width 78 height 20
click at [390, 271] on span "CleanliSense" at bounding box center [397, 276] width 46 height 10
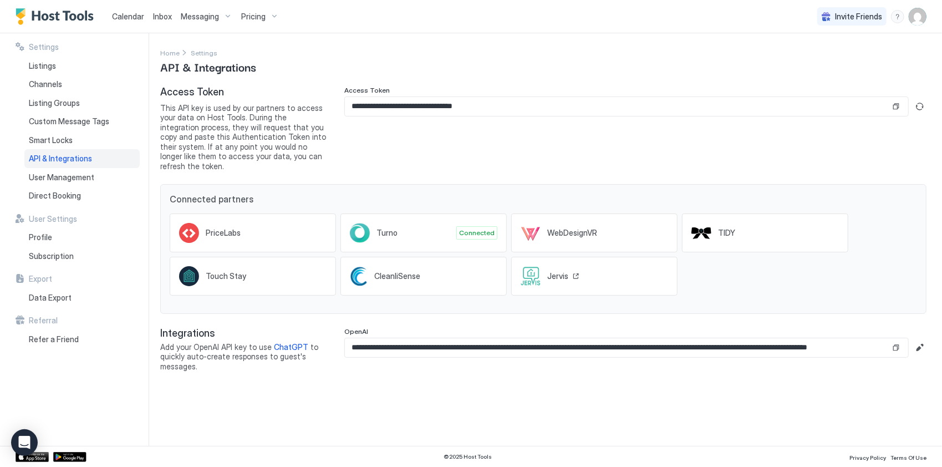
click at [627, 264] on div "Jervis" at bounding box center [594, 276] width 166 height 39
click at [71, 181] on span "User Management" at bounding box center [61, 178] width 65 height 10
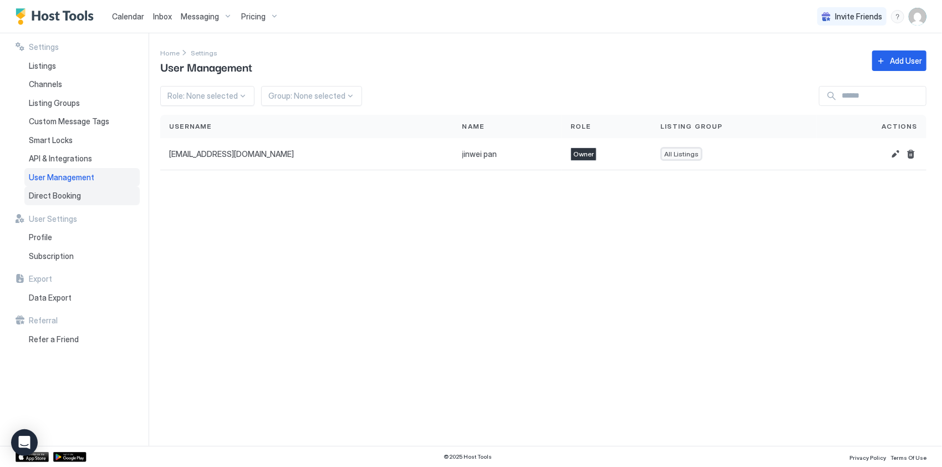
click at [55, 199] on span "Direct Booking" at bounding box center [55, 196] width 52 height 10
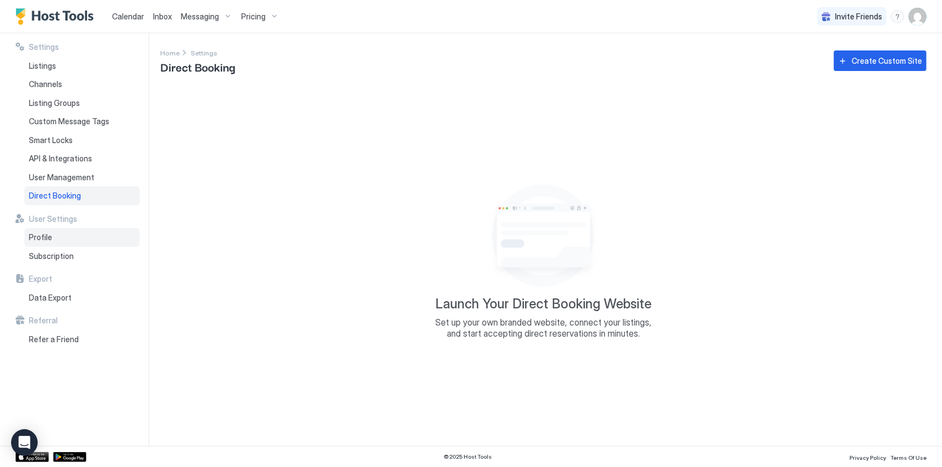
click at [53, 236] on div "Profile" at bounding box center [81, 237] width 115 height 19
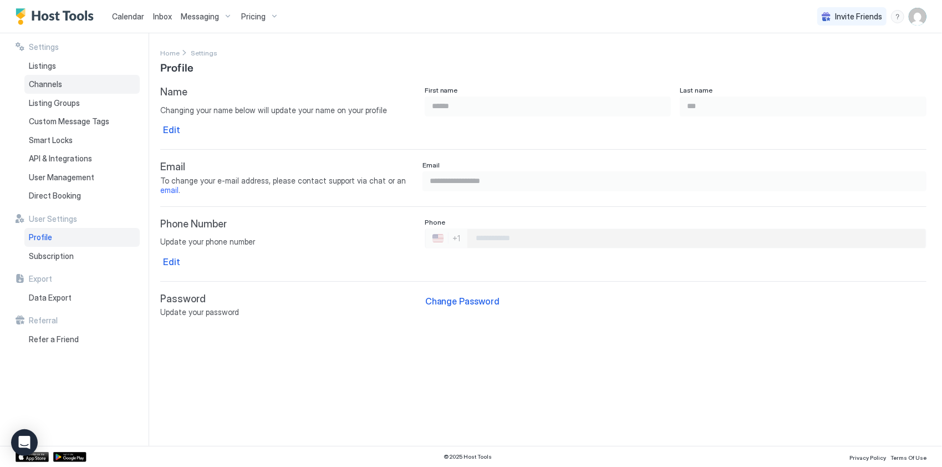
click at [68, 82] on div "Channels" at bounding box center [81, 84] width 115 height 19
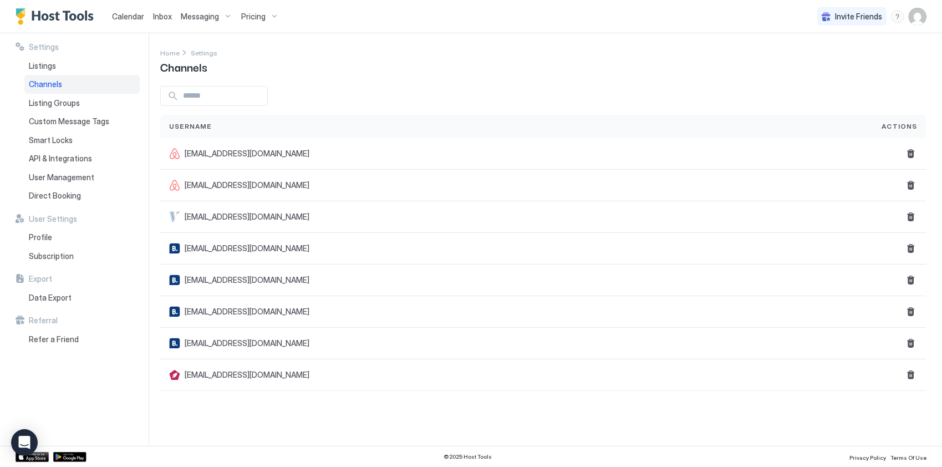
click at [203, 91] on input "Input Field" at bounding box center [223, 96] width 89 height 19
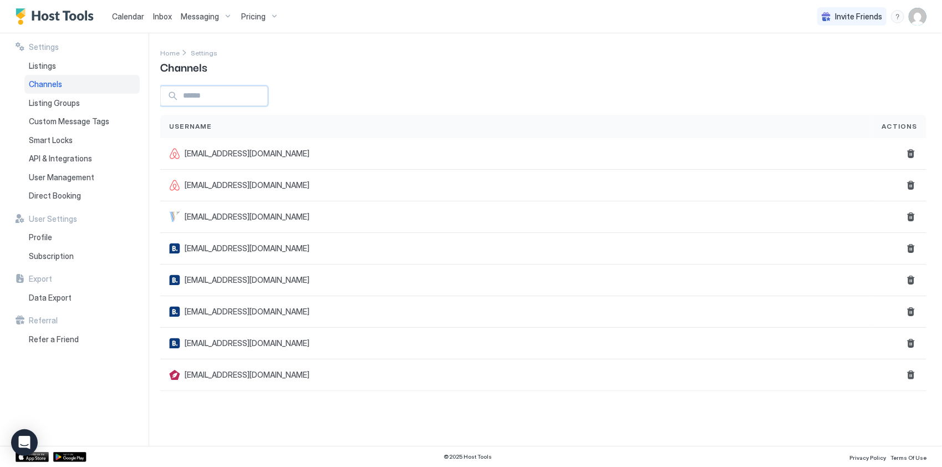
click at [203, 91] on input "Input Field" at bounding box center [223, 96] width 89 height 19
click at [60, 68] on div "Listings" at bounding box center [81, 66] width 115 height 19
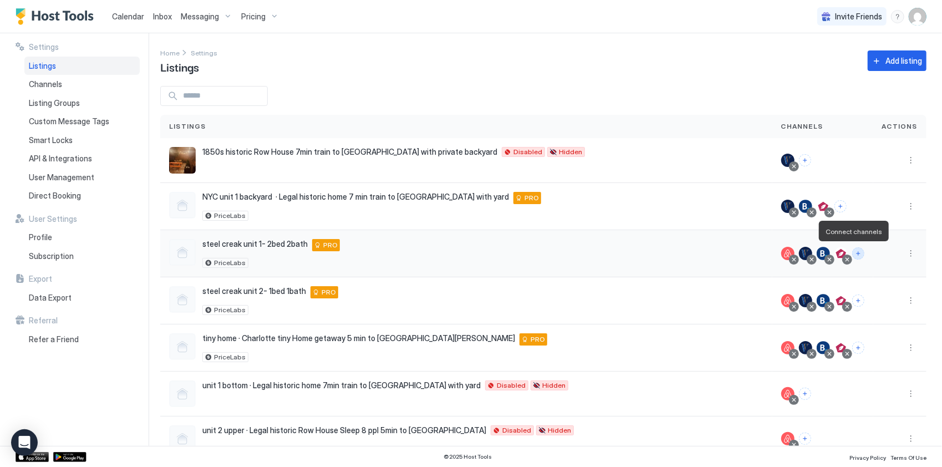
click at [853, 254] on button "Connect channels" at bounding box center [859, 253] width 12 height 12
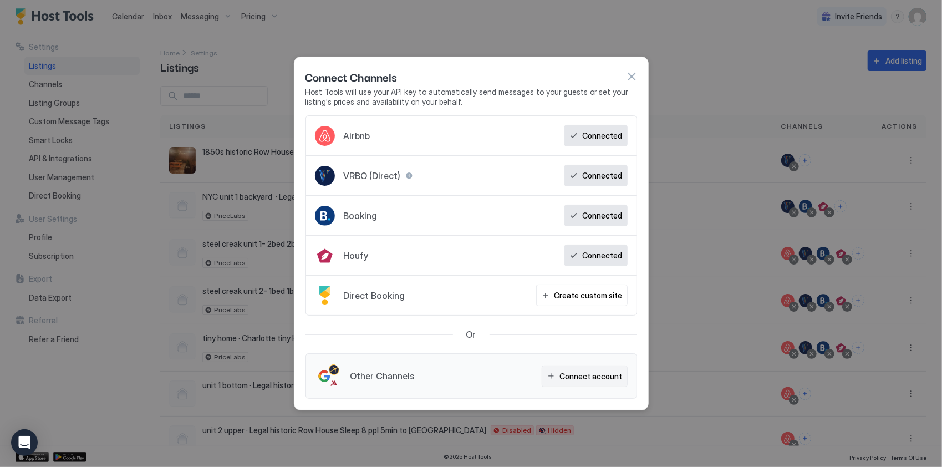
click at [576, 376] on div "Connect account" at bounding box center [591, 377] width 63 height 12
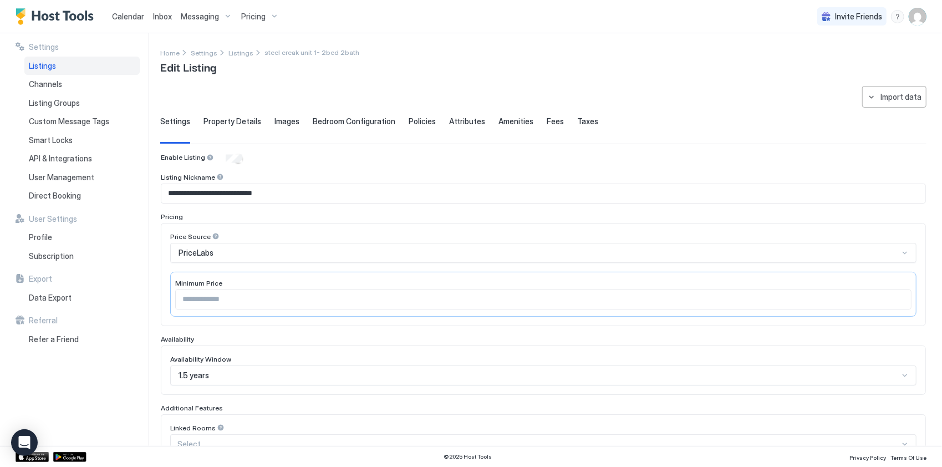
click at [48, 70] on span "Listings" at bounding box center [42, 66] width 27 height 10
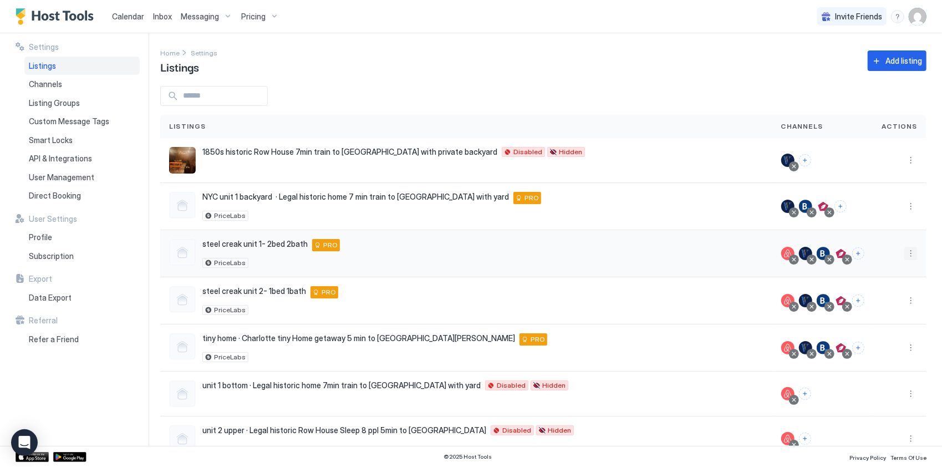
click at [905, 253] on button "More options" at bounding box center [911, 253] width 13 height 13
click at [879, 270] on span "Messaging" at bounding box center [872, 268] width 36 height 8
click at [905, 251] on button "More options" at bounding box center [911, 253] width 13 height 13
click at [886, 280] on div "Pricing" at bounding box center [875, 286] width 76 height 18
click at [906, 251] on button "More options" at bounding box center [911, 253] width 13 height 13
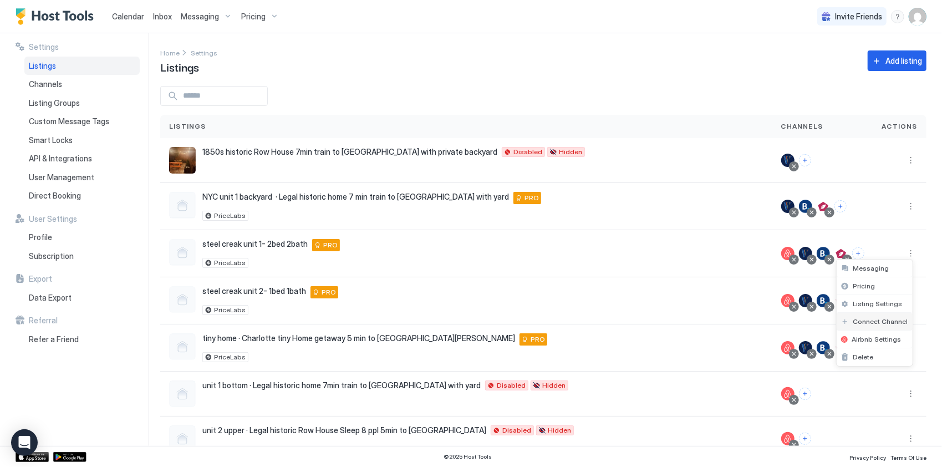
click at [902, 322] on span "Connect Channel" at bounding box center [881, 321] width 55 height 8
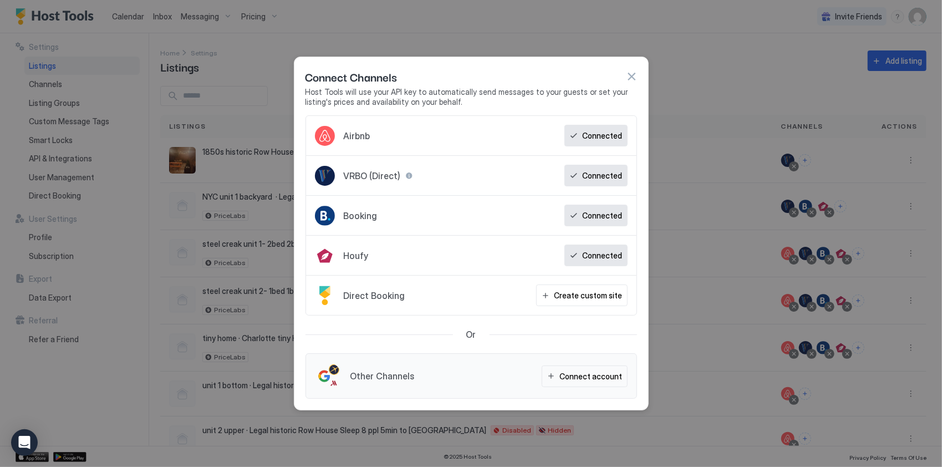
click at [909, 270] on div at bounding box center [471, 233] width 942 height 467
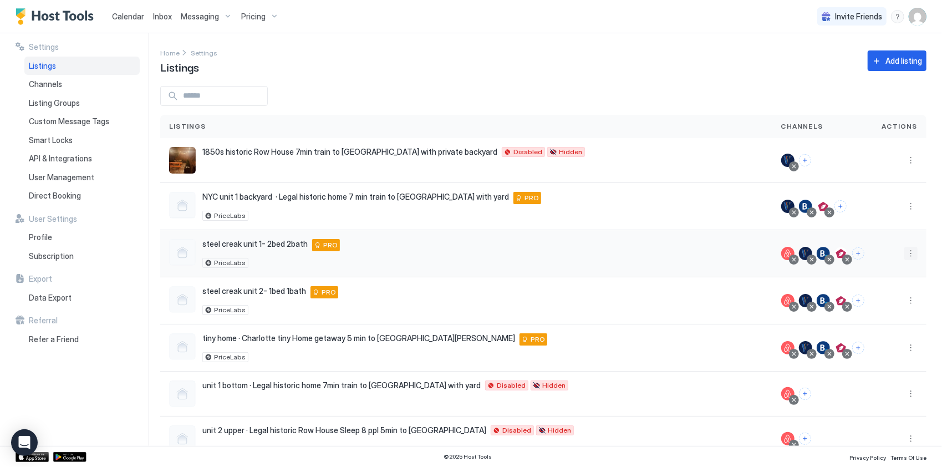
click at [905, 258] on button "More options" at bounding box center [911, 253] width 13 height 13
click at [882, 338] on span "Airbnb Settings" at bounding box center [877, 339] width 49 height 8
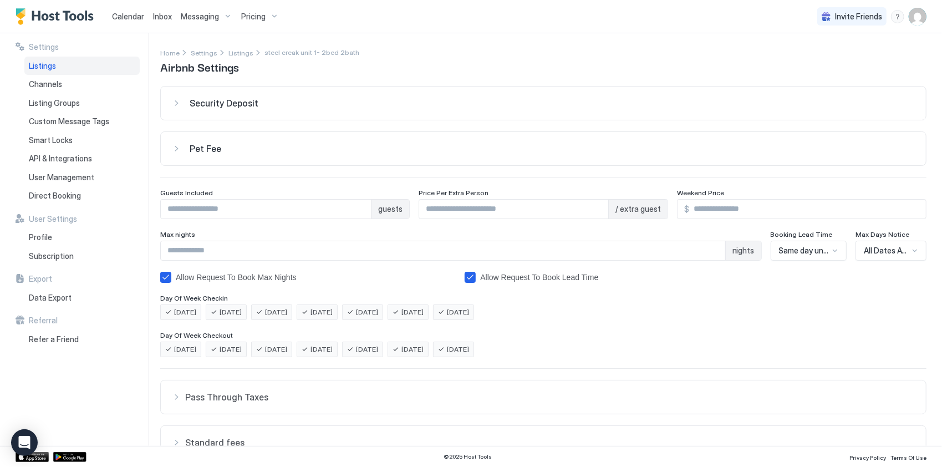
click at [193, 97] on button "Security Deposit" at bounding box center [543, 103] width 765 height 33
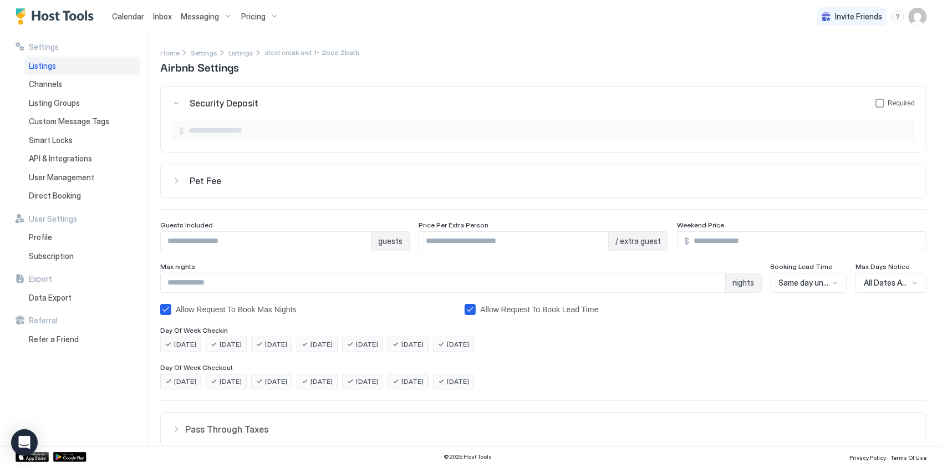
click at [196, 109] on span "Pet Fee" at bounding box center [224, 103] width 69 height 11
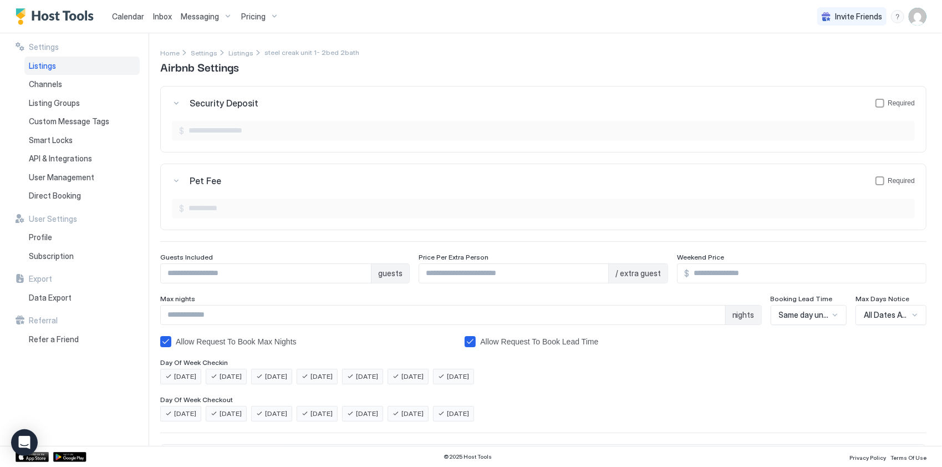
scroll to position [211, 0]
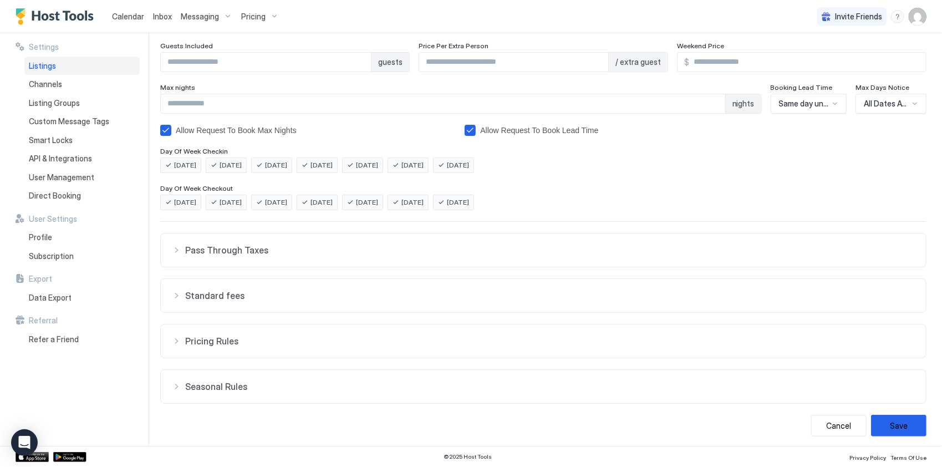
click at [255, 240] on button "Pass Through Taxes" at bounding box center [543, 250] width 765 height 33
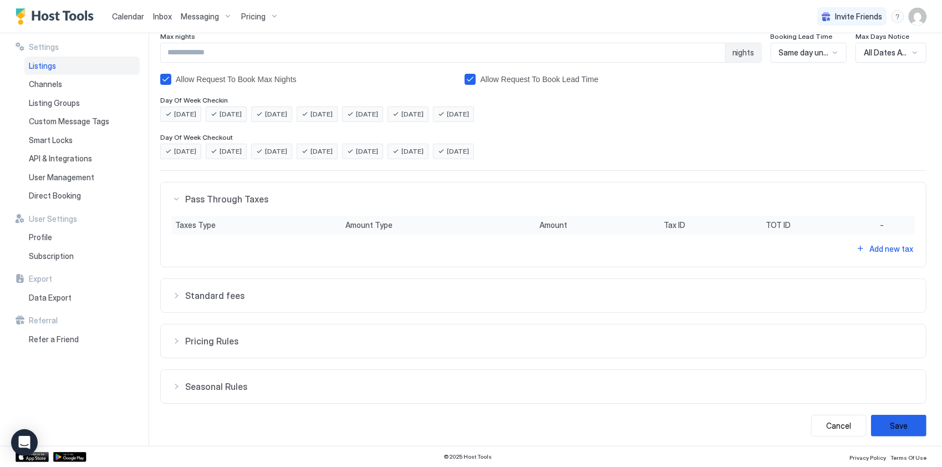
click at [263, 216] on button "Standard fees" at bounding box center [543, 198] width 765 height 33
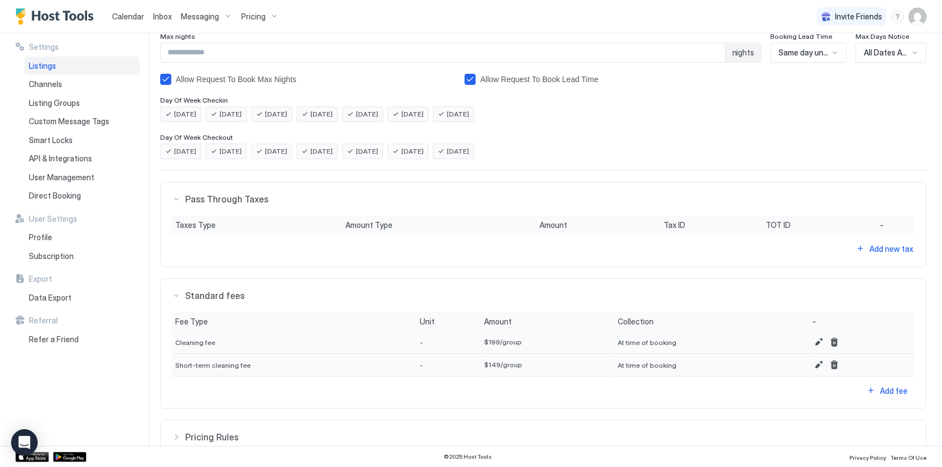
scroll to position [358, 0]
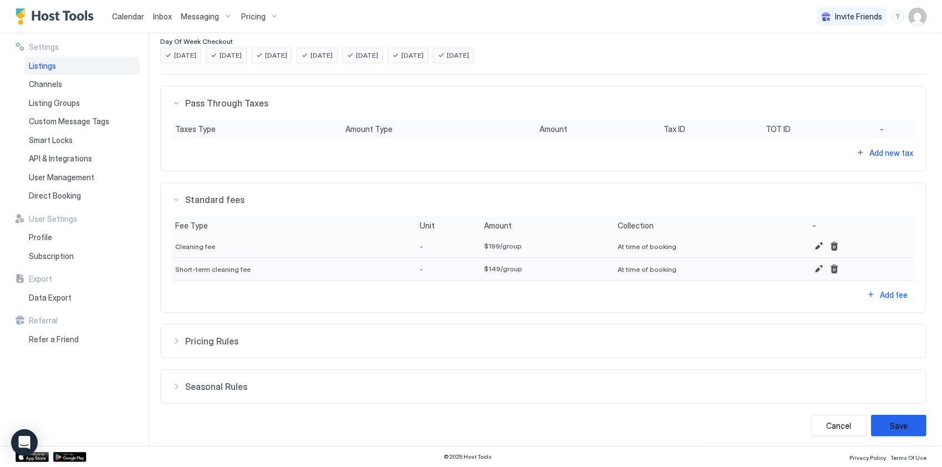
click at [263, 120] on button "Pricing Rules" at bounding box center [543, 103] width 765 height 33
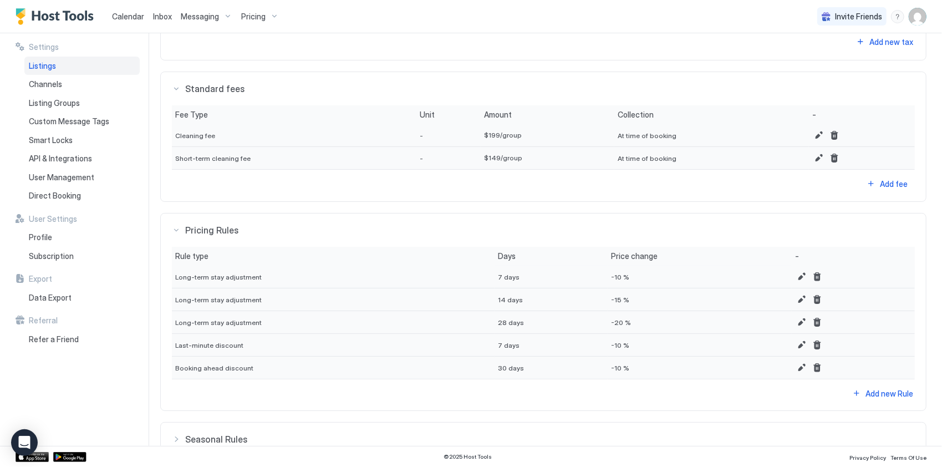
scroll to position [522, 0]
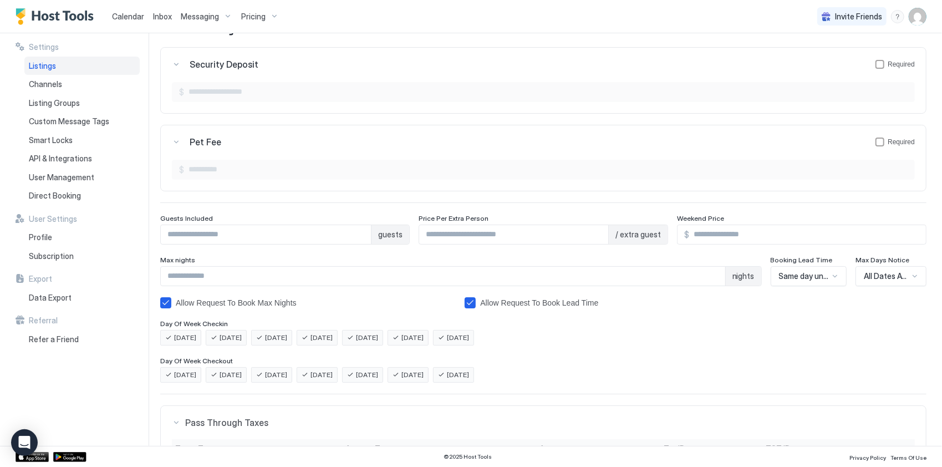
scroll to position [0, 0]
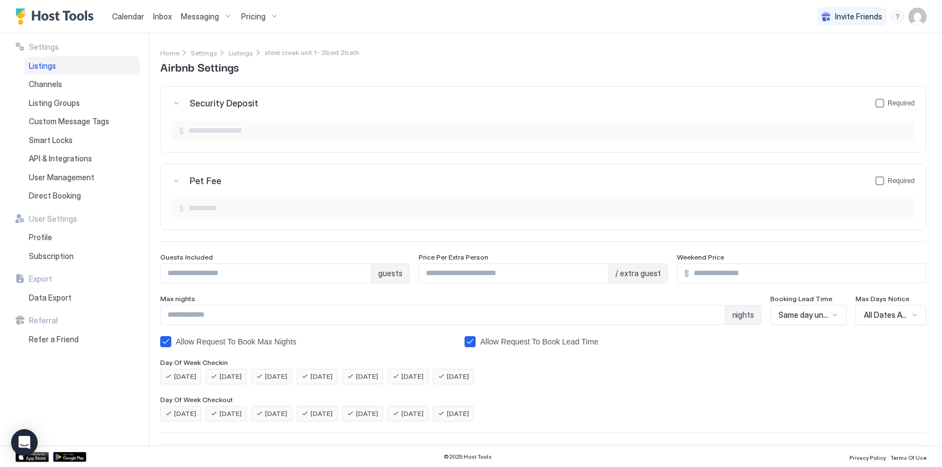
click at [119, 14] on span "Calendar" at bounding box center [128, 16] width 32 height 9
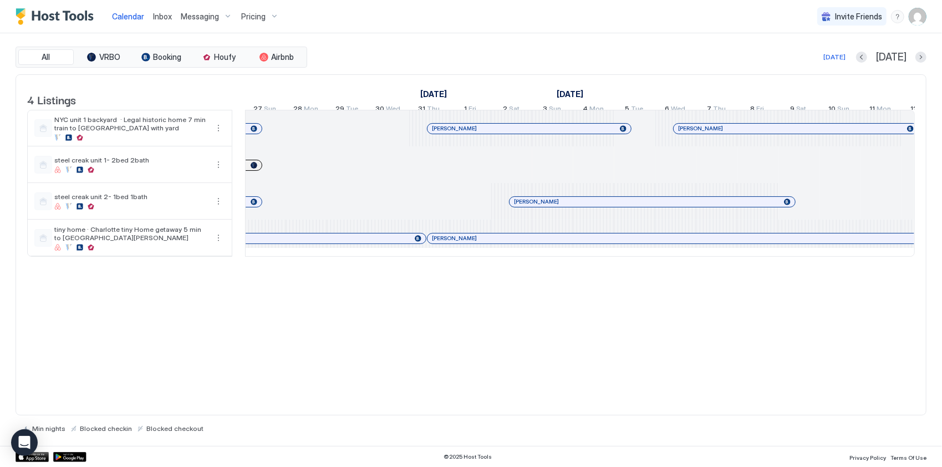
click at [920, 19] on img "User profile" at bounding box center [918, 17] width 18 height 18
click at [850, 62] on div "Settings" at bounding box center [855, 62] width 141 height 19
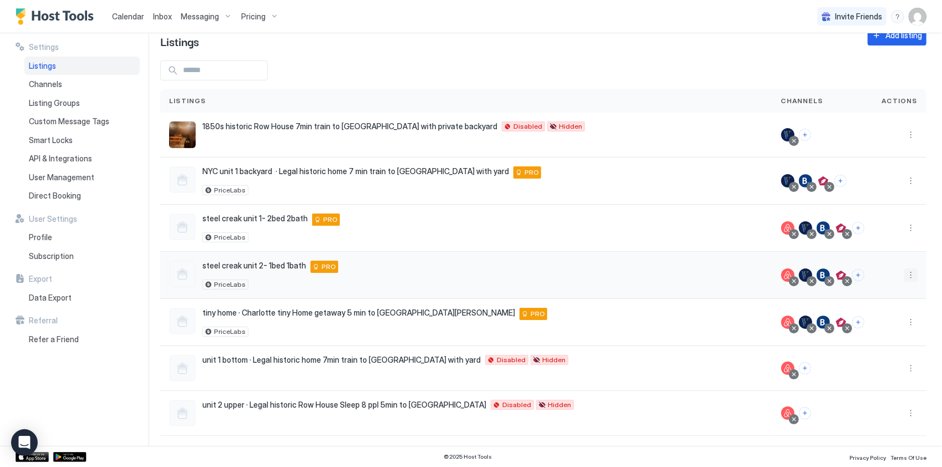
click at [905, 276] on button "More options" at bounding box center [911, 274] width 13 height 13
click at [882, 321] on span "Listing Settings" at bounding box center [878, 324] width 49 height 8
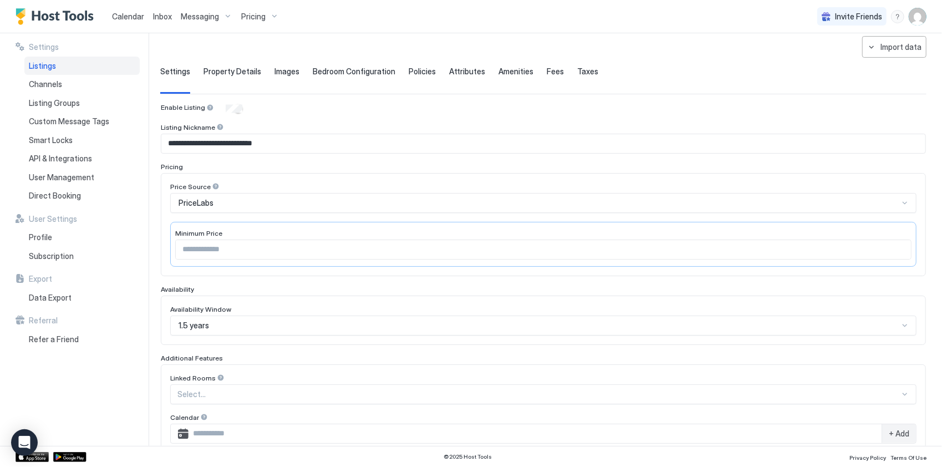
click at [234, 207] on div "PriceLabs" at bounding box center [543, 203] width 747 height 20
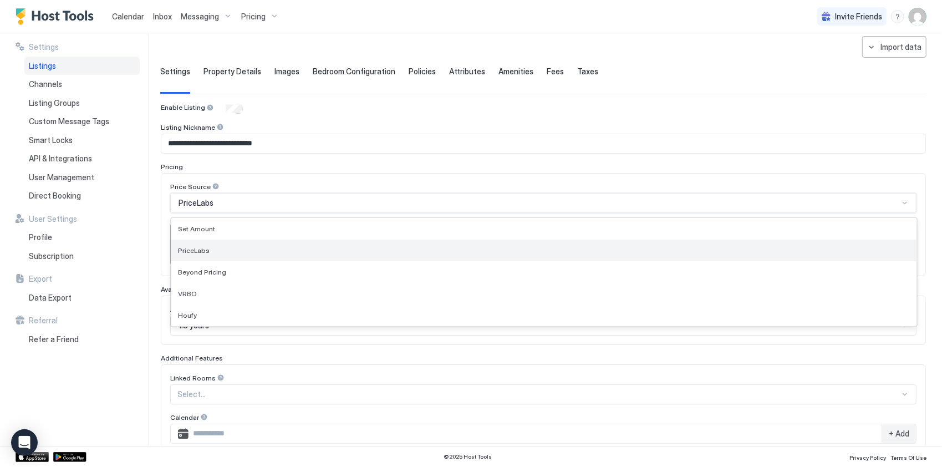
click at [211, 250] on div "PriceLabs" at bounding box center [544, 250] width 732 height 8
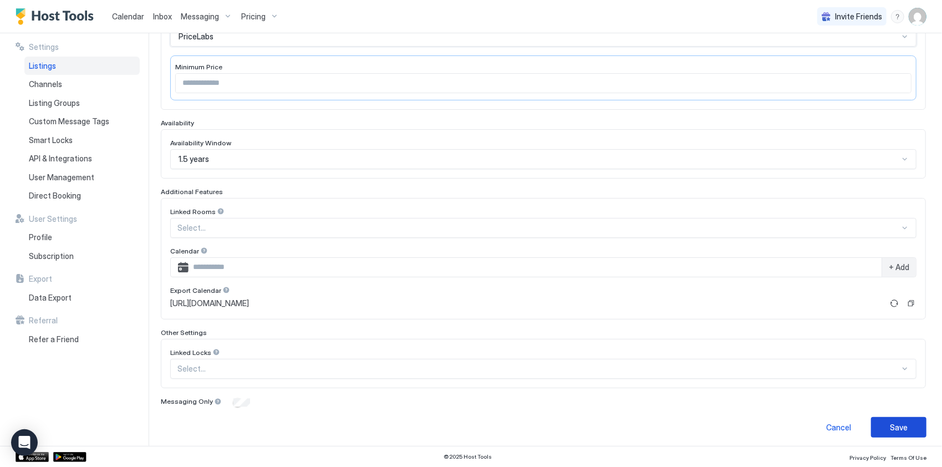
click at [891, 422] on div "Save" at bounding box center [899, 428] width 18 height 12
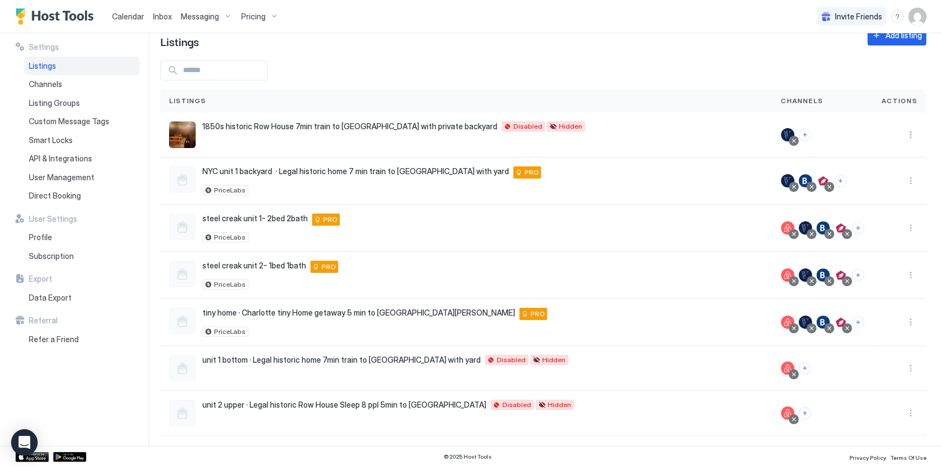
click at [125, 17] on span "Calendar" at bounding box center [128, 16] width 32 height 9
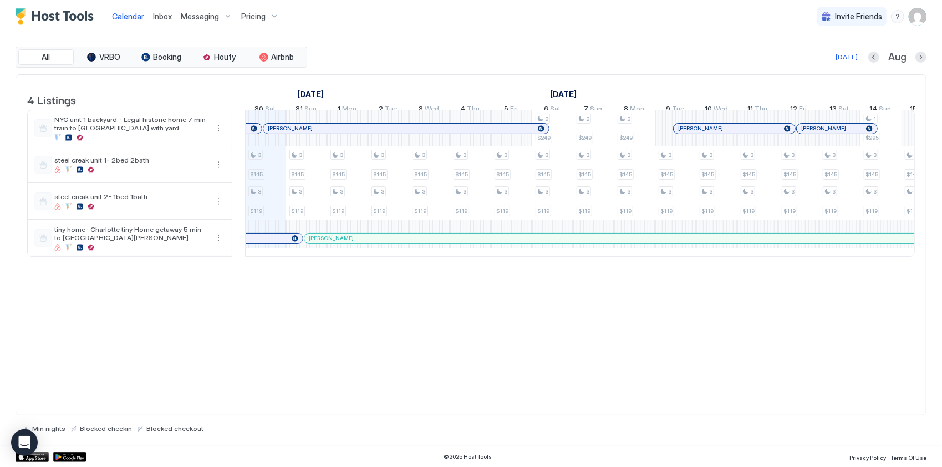
click at [912, 18] on img "User profile" at bounding box center [918, 17] width 18 height 18
click at [816, 53] on div "Settings" at bounding box center [855, 62] width 141 height 19
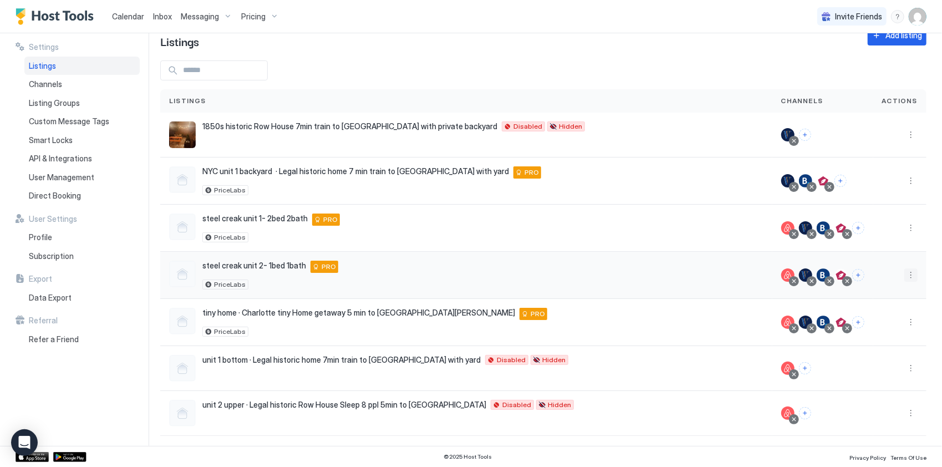
click at [907, 274] on button "More options" at bounding box center [911, 274] width 13 height 13
click at [875, 305] on div "Pricing" at bounding box center [875, 307] width 76 height 18
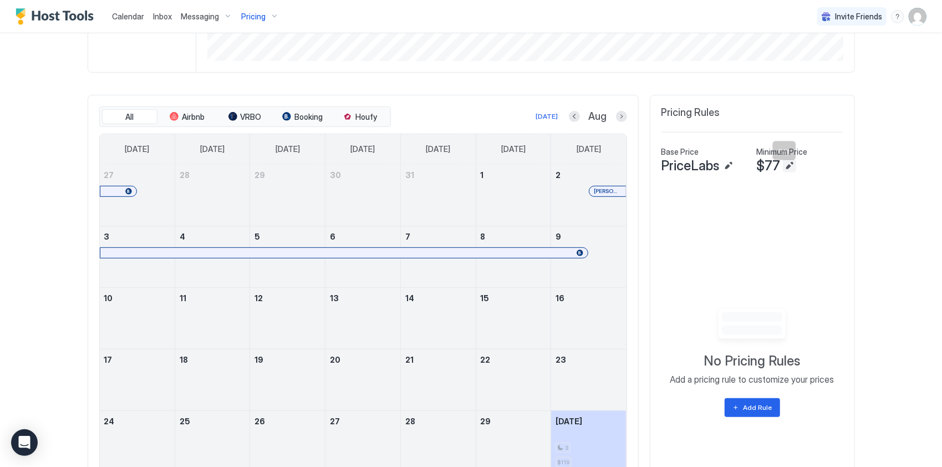
click at [783, 173] on button "Edit" at bounding box center [789, 165] width 13 height 13
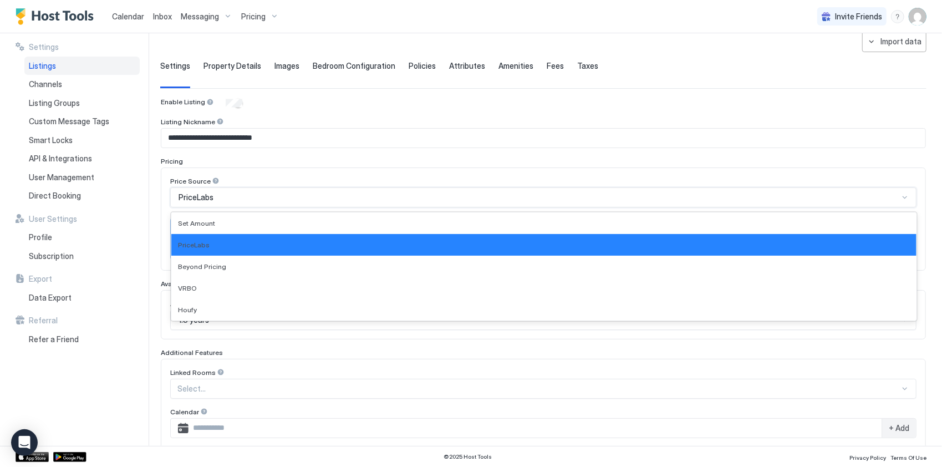
click at [277, 192] on div "PriceLabs" at bounding box center [539, 197] width 721 height 10
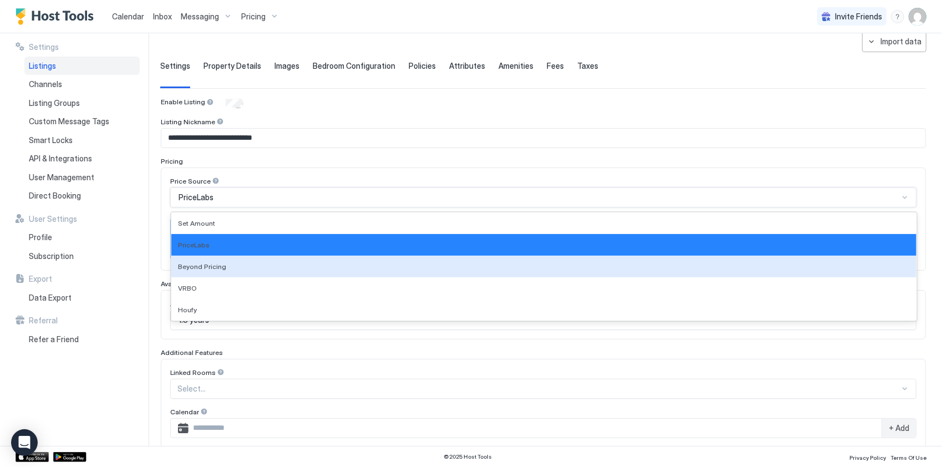
drag, startPoint x: 162, startPoint y: 210, endPoint x: 170, endPoint y: 212, distance: 8.1
click at [162, 210] on div "Price Source 5 results available. Use Up and Down to choose options, press Ente…" at bounding box center [543, 219] width 765 height 103
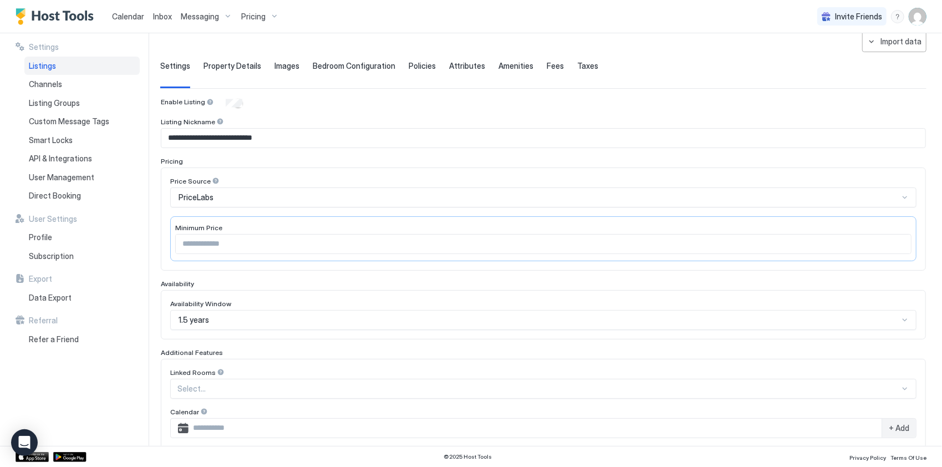
click at [220, 195] on div "PriceLabs" at bounding box center [539, 197] width 721 height 10
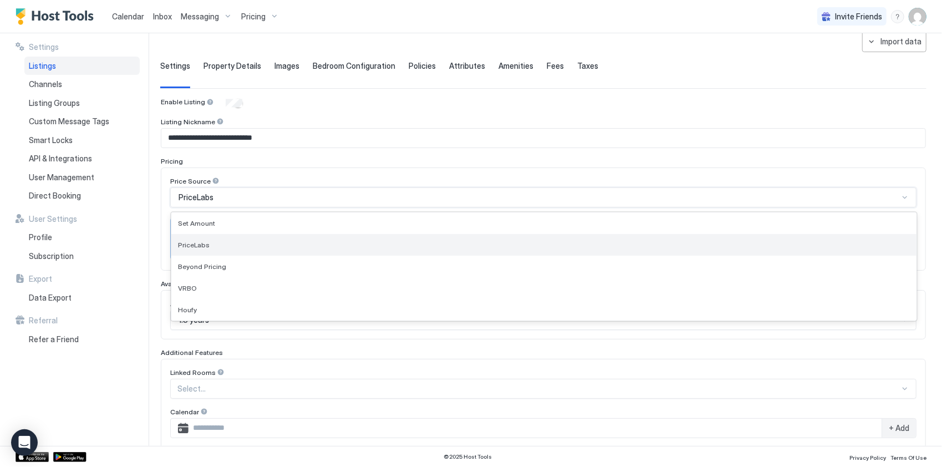
click at [209, 241] on div "PriceLabs" at bounding box center [544, 245] width 732 height 8
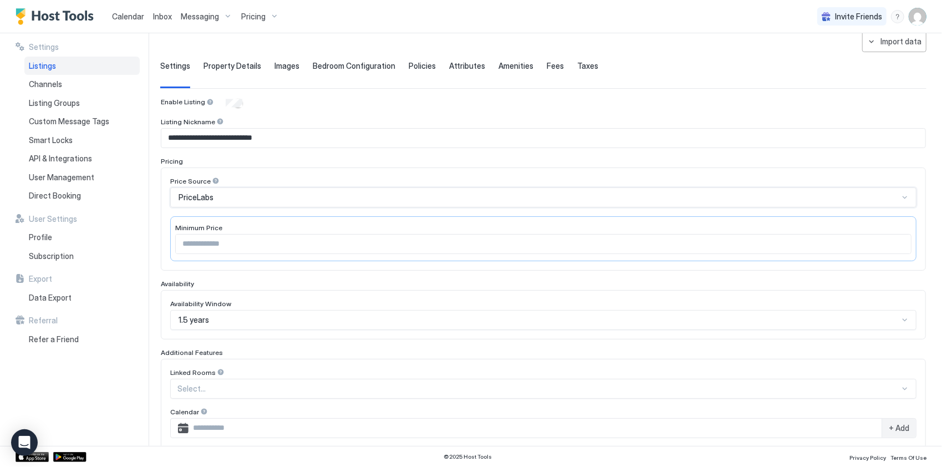
click at [210, 237] on input "**" at bounding box center [544, 244] width 736 height 19
type input "*"
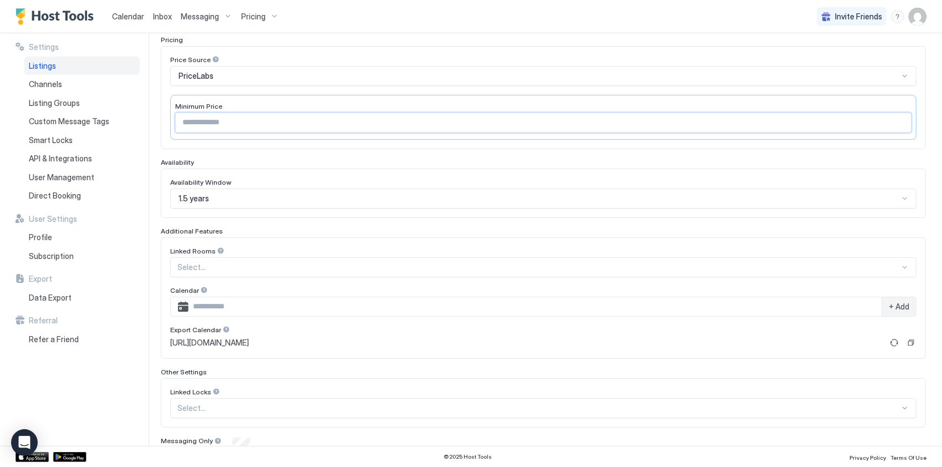
scroll to position [216, 0]
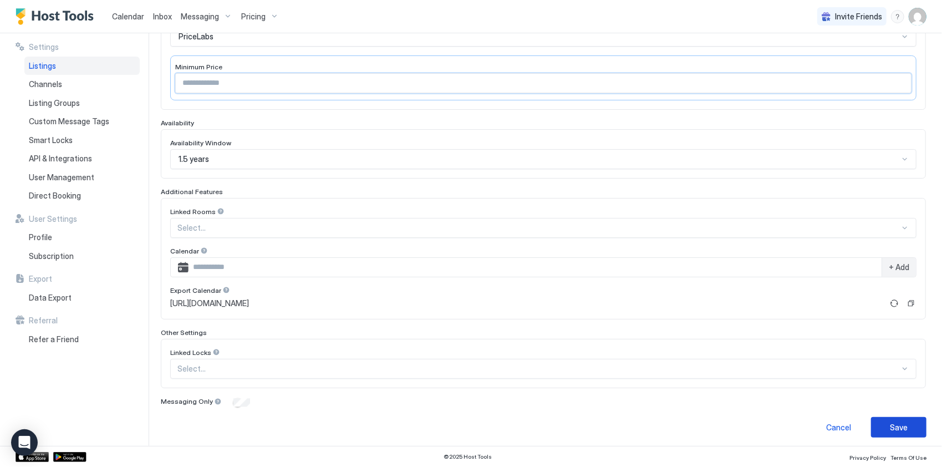
type input "***"
click at [890, 425] on div "Save" at bounding box center [899, 428] width 18 height 12
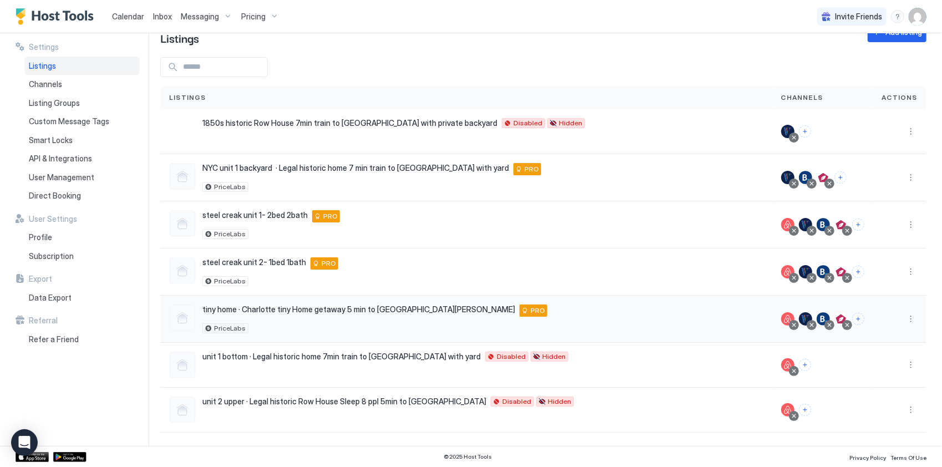
scroll to position [26, 0]
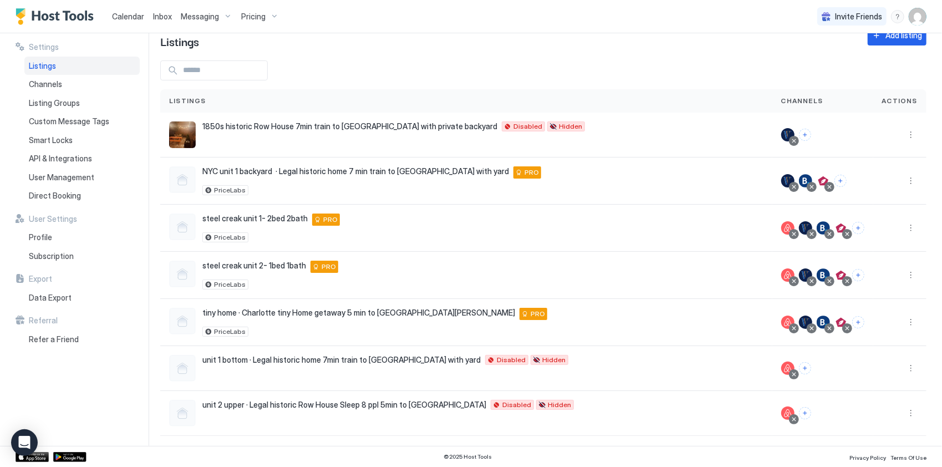
click at [126, 11] on link "Calendar" at bounding box center [128, 17] width 32 height 12
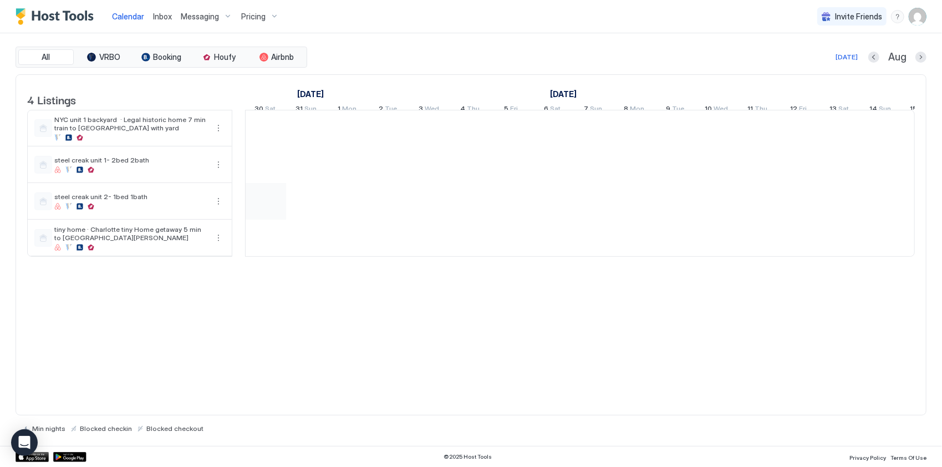
scroll to position [0, 616]
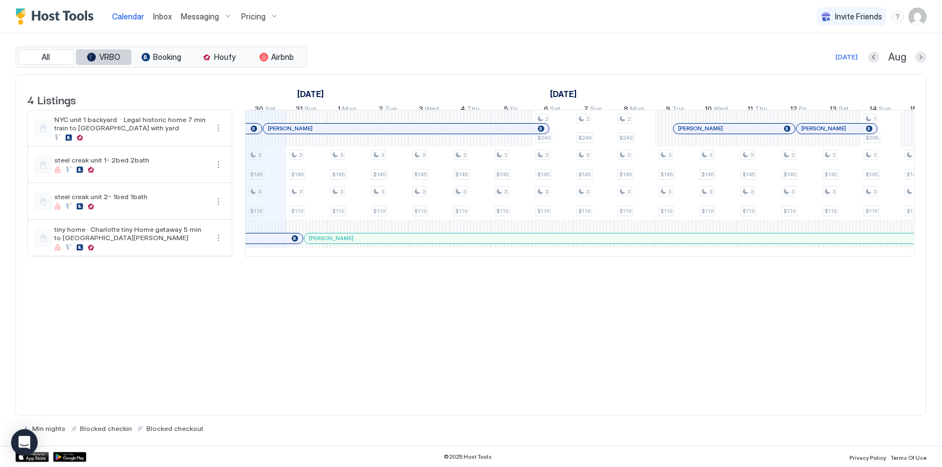
drag, startPoint x: 95, startPoint y: 63, endPoint x: 114, endPoint y: 62, distance: 18.3
click at [95, 63] on button "VRBO" at bounding box center [103, 57] width 55 height 16
drag, startPoint x: 150, startPoint y: 57, endPoint x: 211, endPoint y: 57, distance: 61.0
click at [153, 57] on button "Booking" at bounding box center [161, 57] width 55 height 16
click at [226, 57] on span "Houfy" at bounding box center [226, 57] width 22 height 10
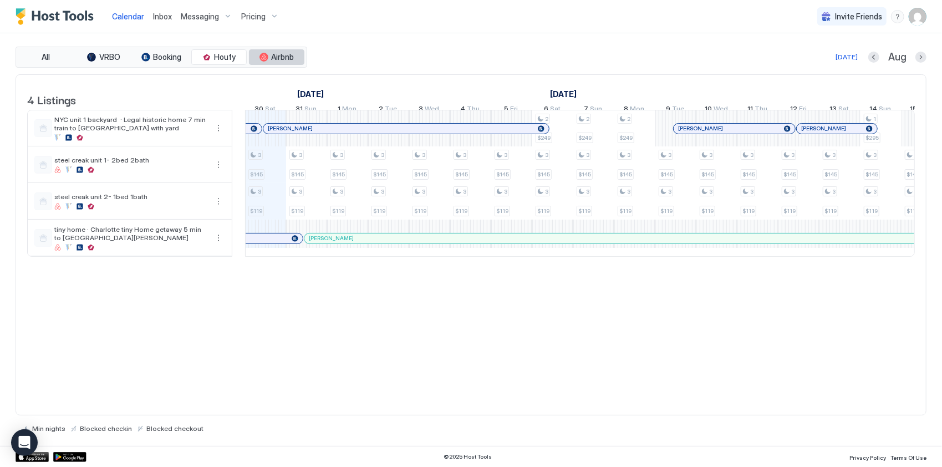
click at [291, 55] on span "Airbnb" at bounding box center [283, 57] width 23 height 10
click at [219, 50] on button "Houfy" at bounding box center [218, 57] width 55 height 16
click at [146, 61] on div "tab-group" at bounding box center [145, 57] width 9 height 9
click at [115, 60] on span "VRBO" at bounding box center [109, 57] width 21 height 10
click at [273, 57] on span "Airbnb" at bounding box center [283, 57] width 23 height 10
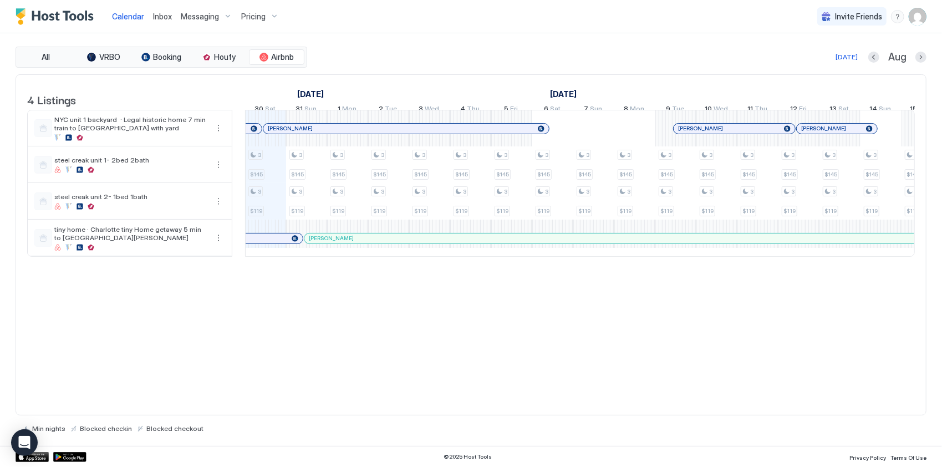
click at [54, 49] on div "All VRBO Booking Houfy Airbnb" at bounding box center [162, 57] width 292 height 21
click at [100, 54] on span "VRBO" at bounding box center [109, 57] width 21 height 10
click at [144, 54] on div "tab-group" at bounding box center [145, 57] width 9 height 9
click at [193, 56] on button "Houfy" at bounding box center [218, 57] width 55 height 16
click at [262, 55] on div "tab-group" at bounding box center [264, 57] width 9 height 9
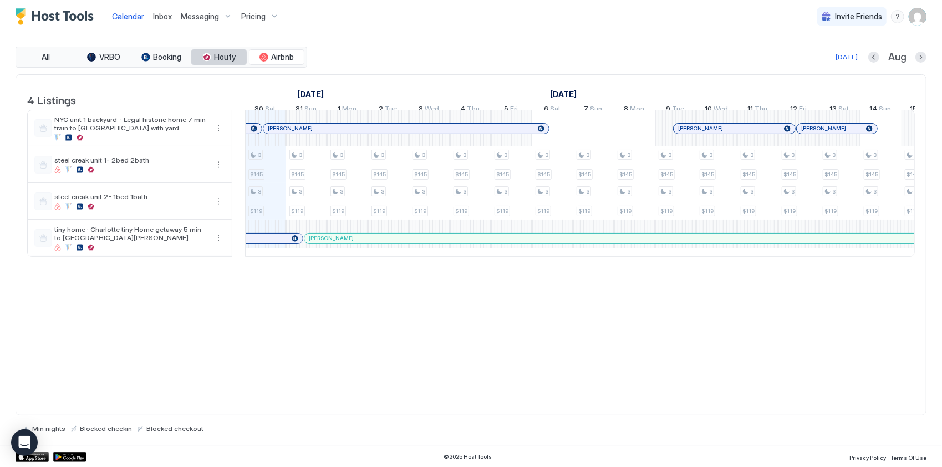
drag, startPoint x: 210, startPoint y: 58, endPoint x: 133, endPoint y: 58, distance: 77.1
click at [210, 58] on div "tab-group" at bounding box center [206, 57] width 9 height 9
click at [62, 58] on button "All" at bounding box center [45, 57] width 55 height 16
click at [909, 22] on img "User profile" at bounding box center [918, 17] width 18 height 18
click at [836, 58] on div "Settings" at bounding box center [855, 62] width 141 height 19
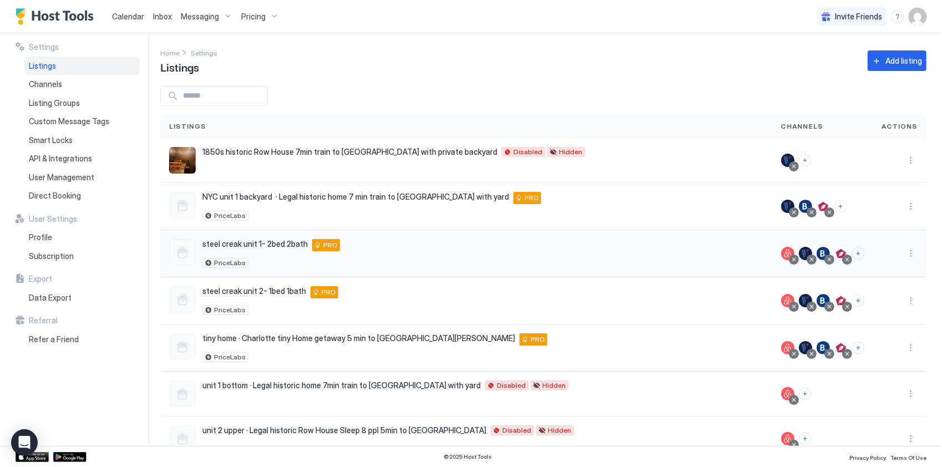
scroll to position [26, 0]
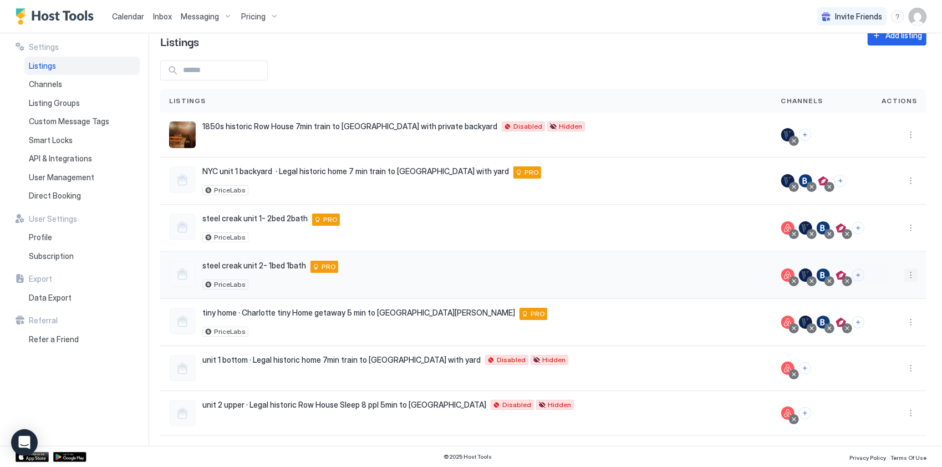
click at [905, 273] on button "More options" at bounding box center [911, 274] width 13 height 13
click at [871, 357] on span "Airbnb Settings" at bounding box center [877, 360] width 49 height 8
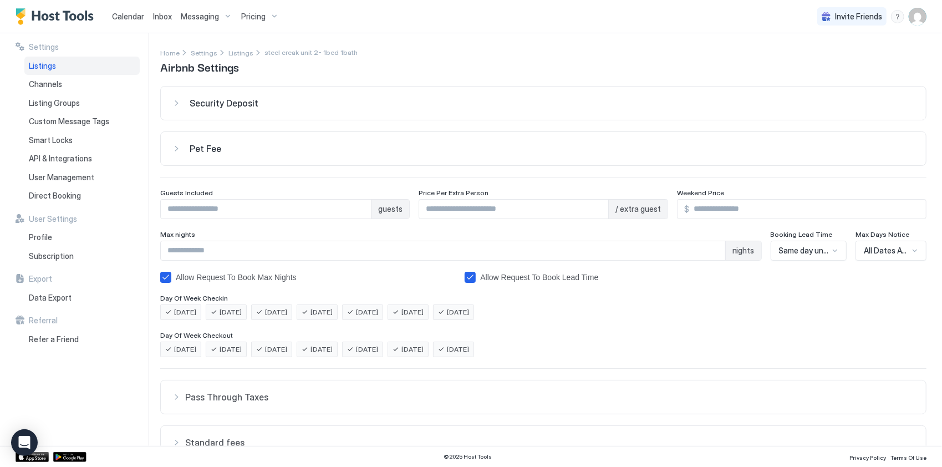
click at [270, 109] on div "Pet Fee" at bounding box center [553, 103] width 726 height 11
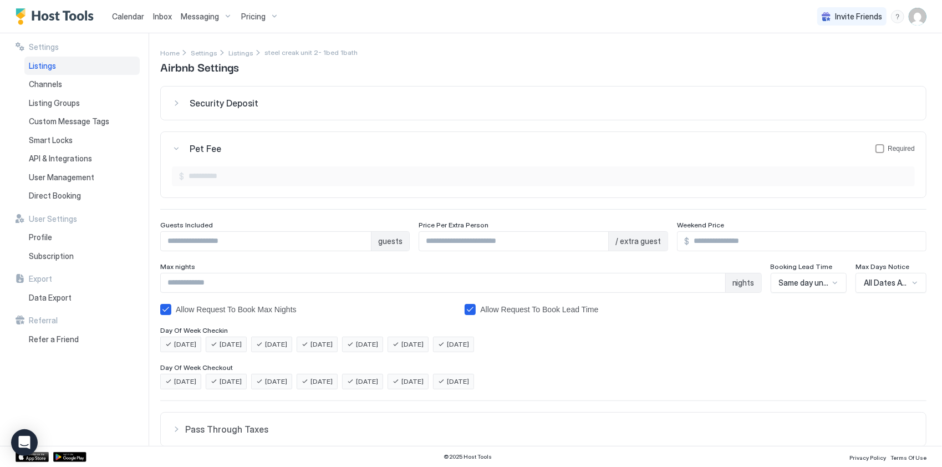
click at [263, 106] on div "Security Deposit" at bounding box center [553, 103] width 726 height 11
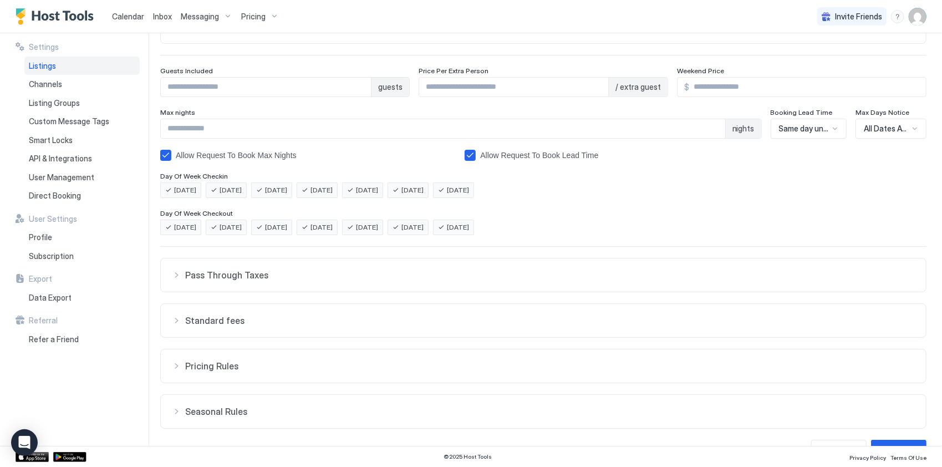
scroll to position [211, 0]
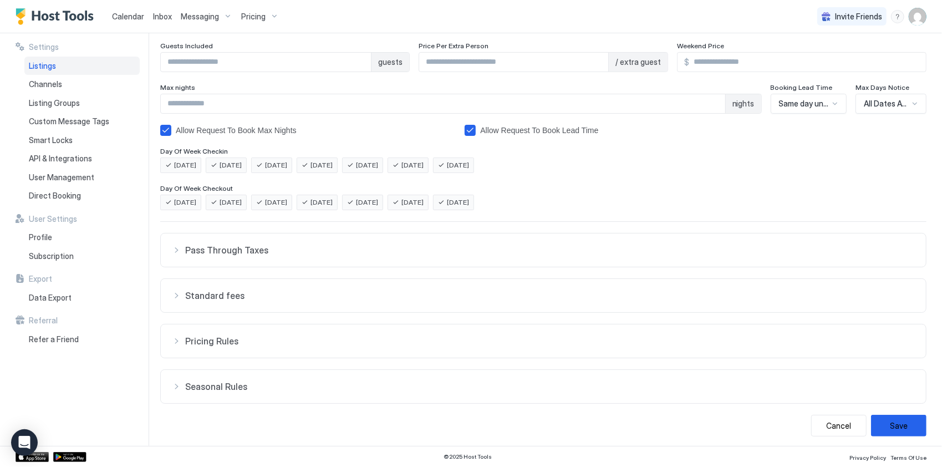
click at [268, 267] on button "Pricing Rules" at bounding box center [543, 250] width 765 height 33
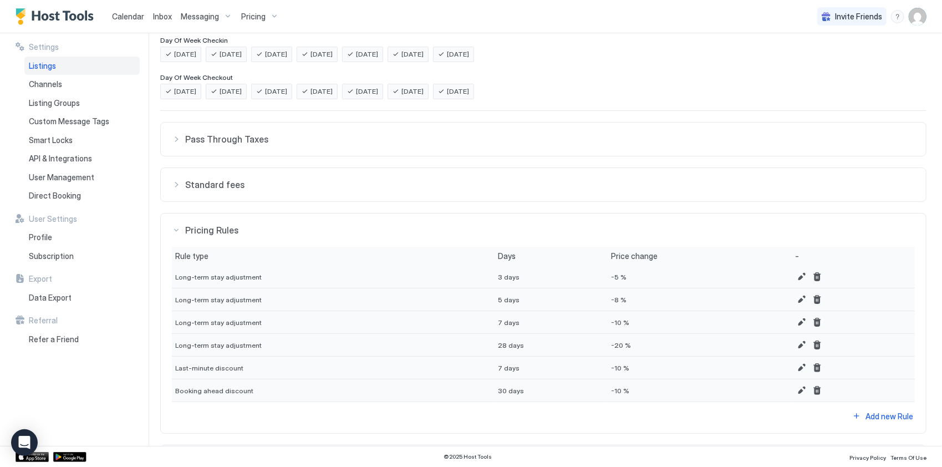
scroll to position [398, 0]
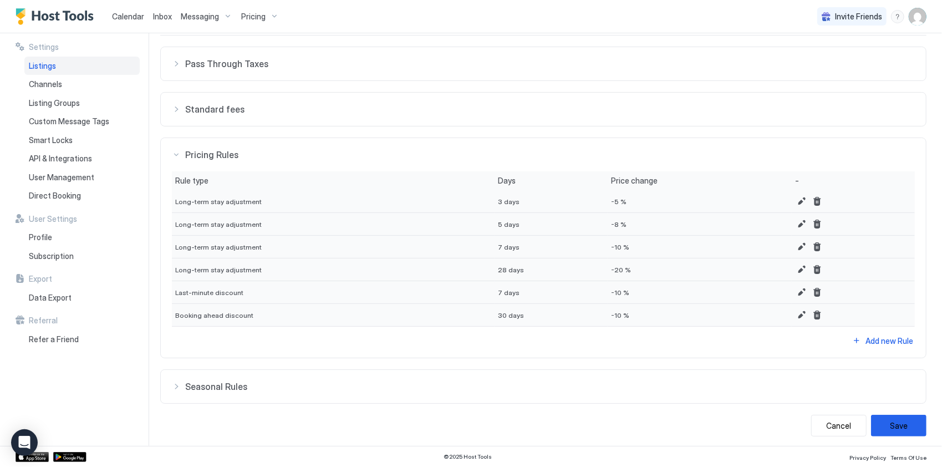
click at [265, 69] on span "Seasonal Rules" at bounding box center [550, 63] width 730 height 11
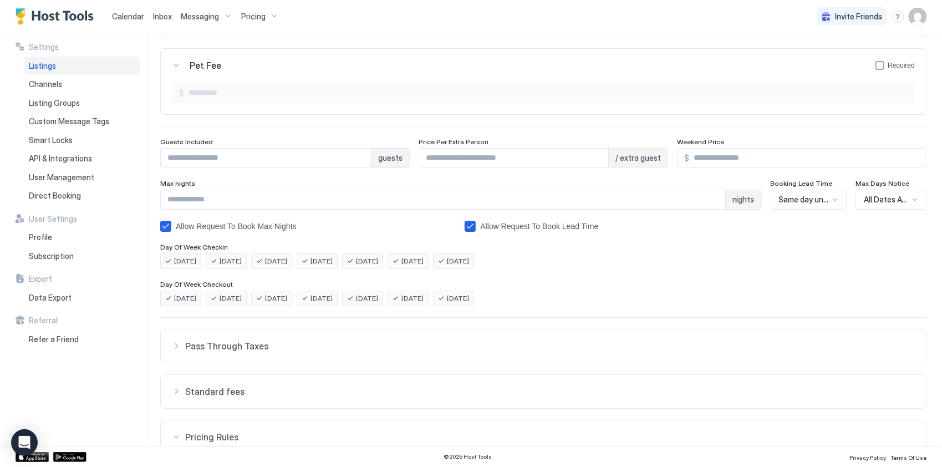
scroll to position [277, 0]
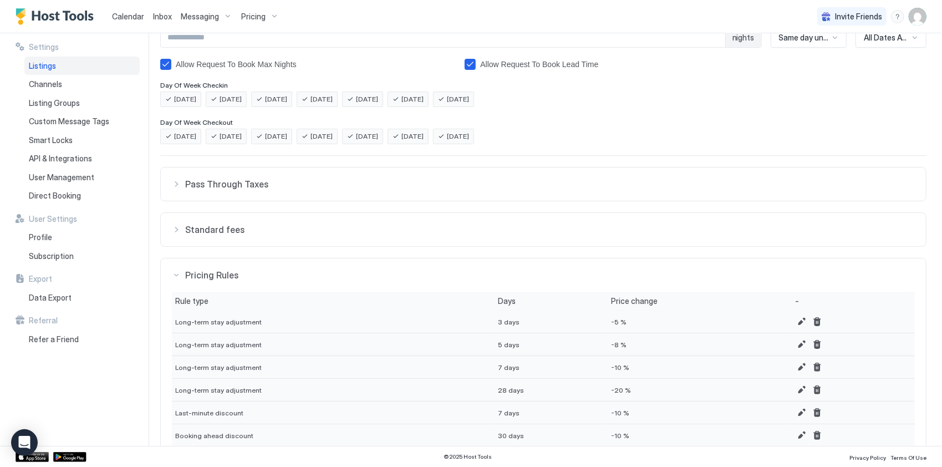
click at [248, 201] on button "Standard fees" at bounding box center [543, 184] width 765 height 33
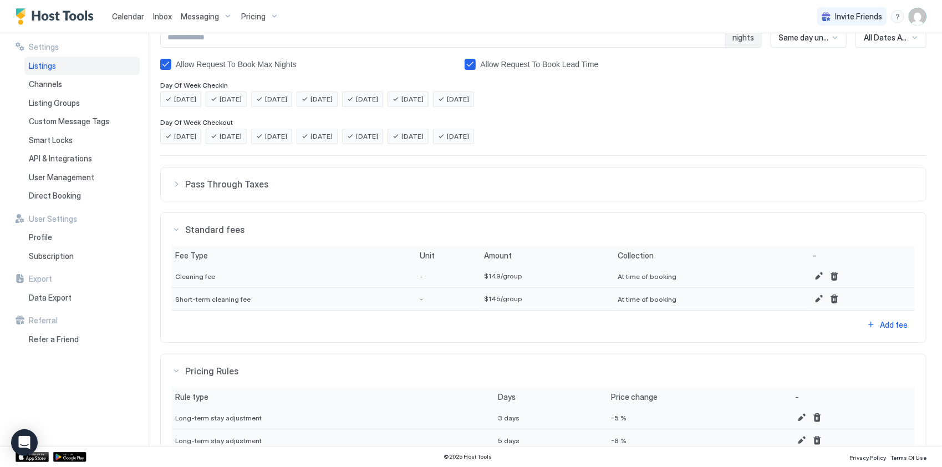
click at [261, 195] on button "Pass Through Taxes" at bounding box center [543, 184] width 765 height 33
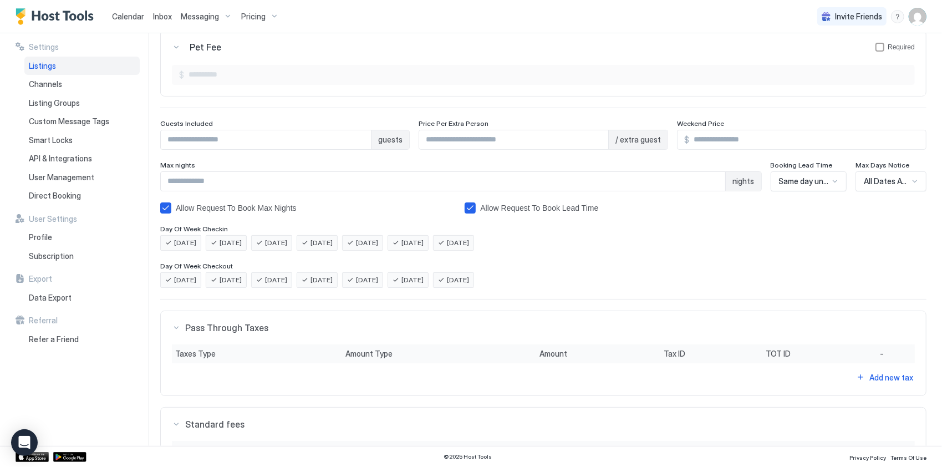
scroll to position [0, 0]
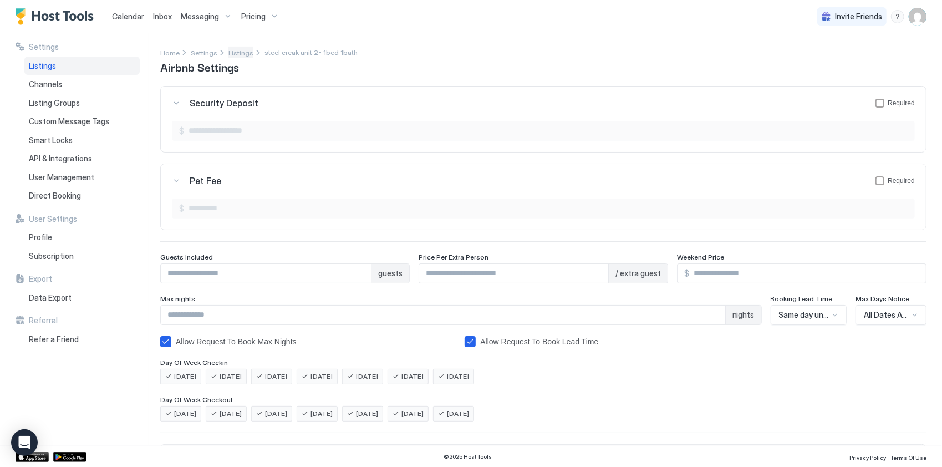
click at [229, 52] on span "Listings" at bounding box center [241, 53] width 25 height 8
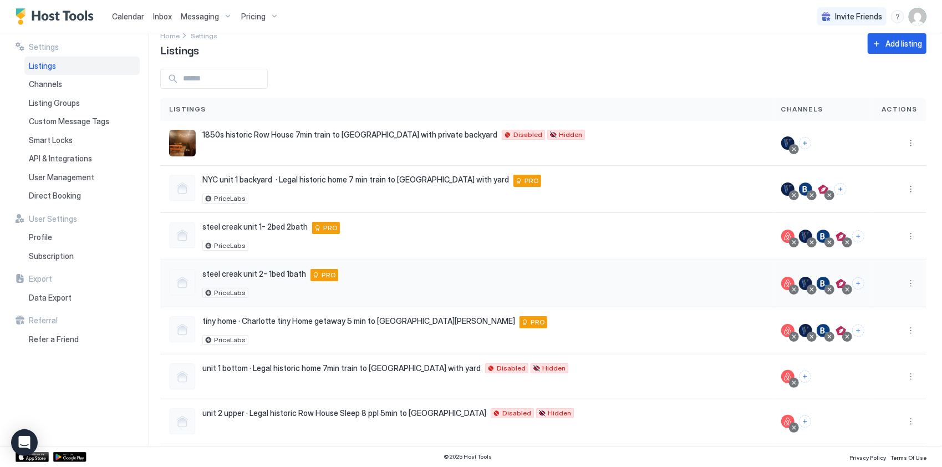
scroll to position [26, 0]
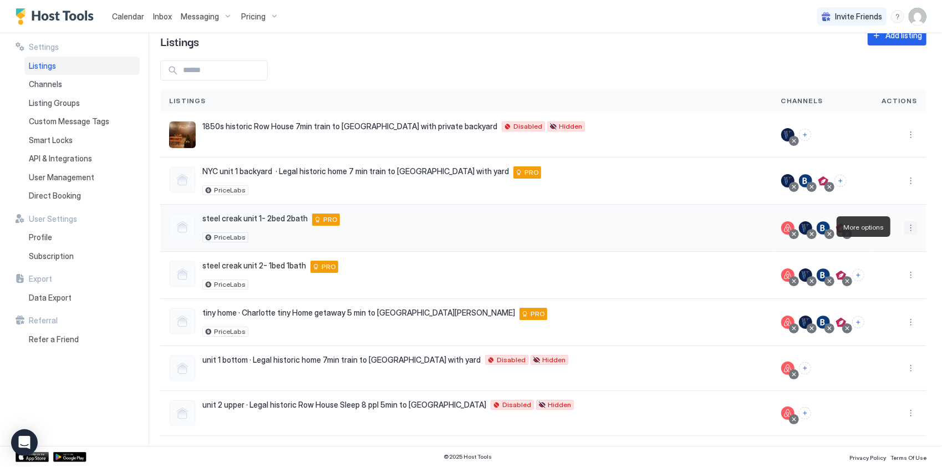
click at [905, 222] on button "More options" at bounding box center [911, 227] width 13 height 13
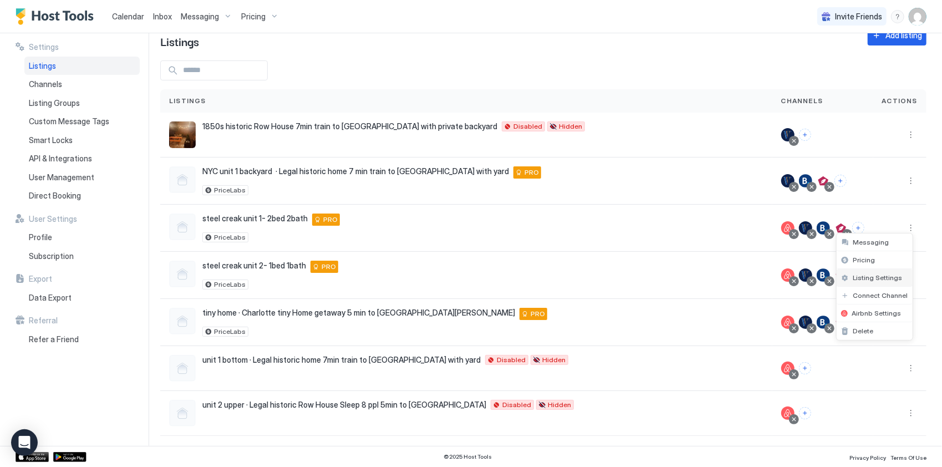
click at [888, 273] on span "Listing Settings" at bounding box center [878, 277] width 49 height 8
